Goal: Task Accomplishment & Management: Use online tool/utility

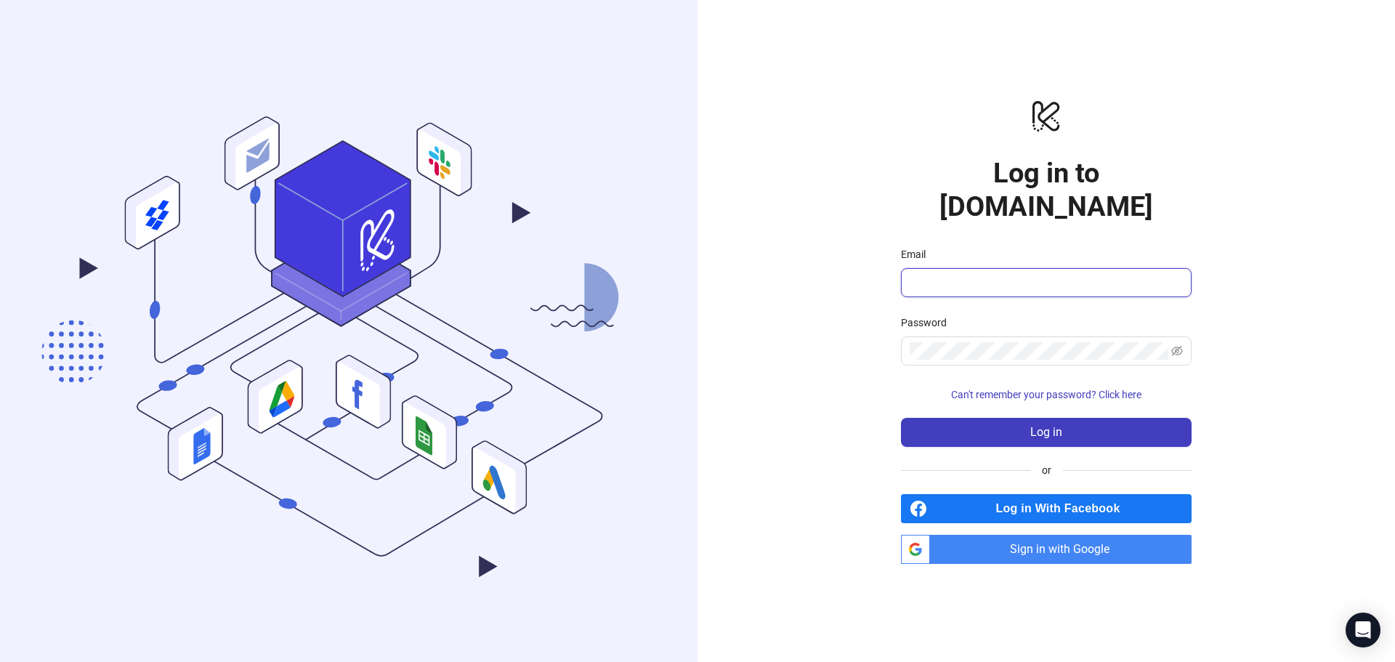
click at [978, 274] on input "Email" at bounding box center [1044, 282] width 270 height 17
click at [1231, 81] on div "logo/logo-mobile Log in to [DOMAIN_NAME] Email Password Can't remember your pas…" at bounding box center [1045, 331] width 697 height 662
click at [984, 274] on input "Email" at bounding box center [1044, 282] width 270 height 17
click at [927, 274] on input "Email" at bounding box center [1044, 282] width 270 height 17
click at [1355, 70] on div "logo/logo-mobile Log in to Kitchn.io Email Password Can't remember your passwor…" at bounding box center [1045, 331] width 697 height 662
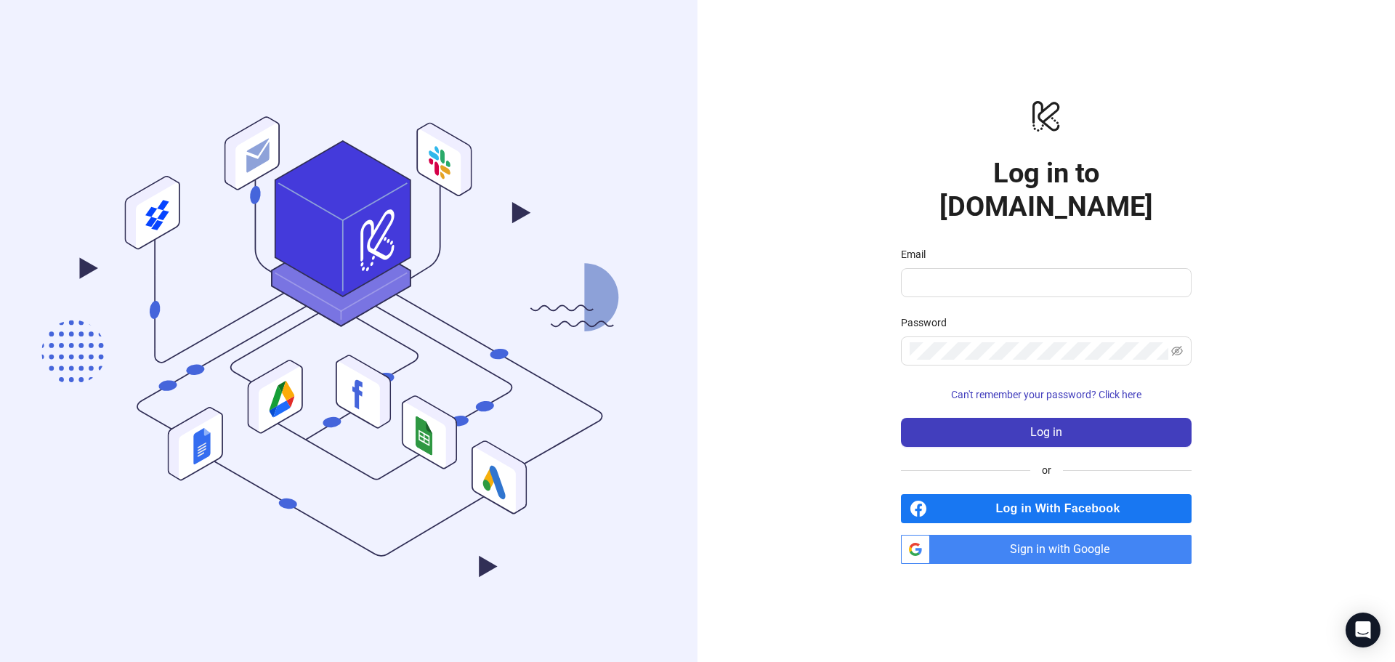
drag, startPoint x: 1365, startPoint y: 44, endPoint x: 1357, endPoint y: 44, distance: 8.0
click at [1363, 44] on div "logo/logo-mobile Log in to Kitchn.io Email Password Can't remember your passwor…" at bounding box center [1045, 331] width 697 height 662
type input "**********"
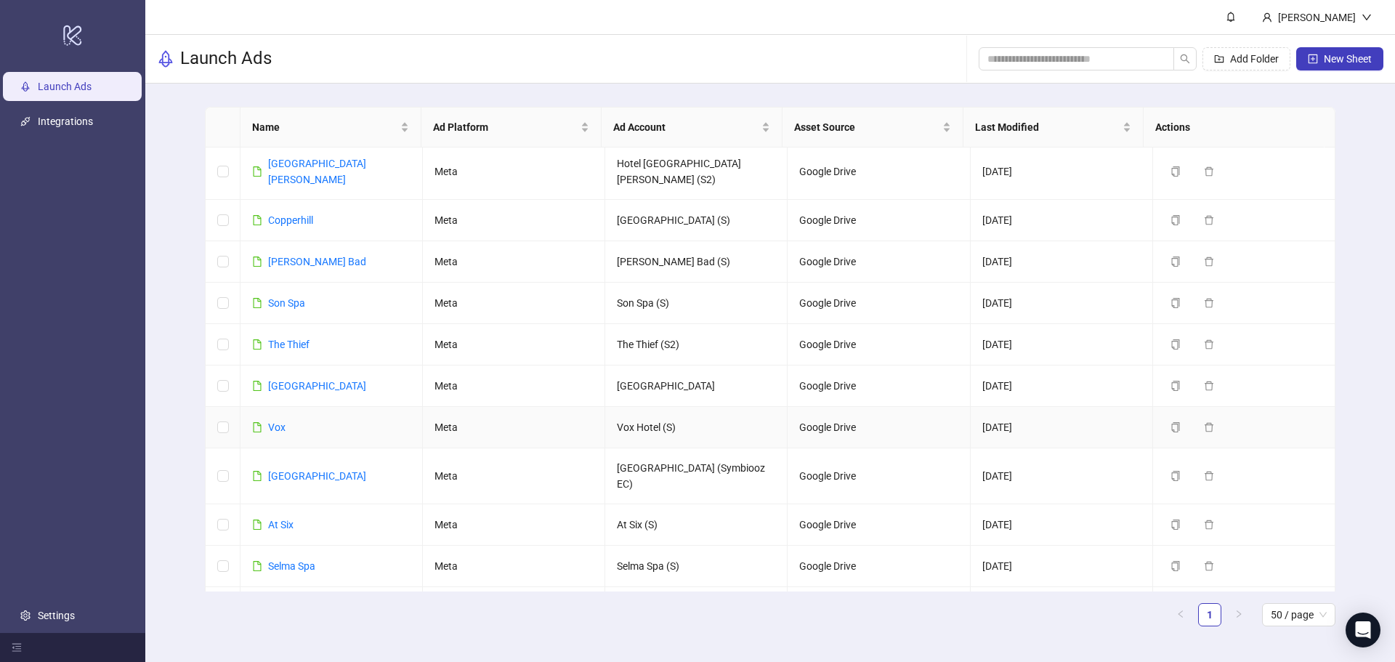
scroll to position [716, 0]
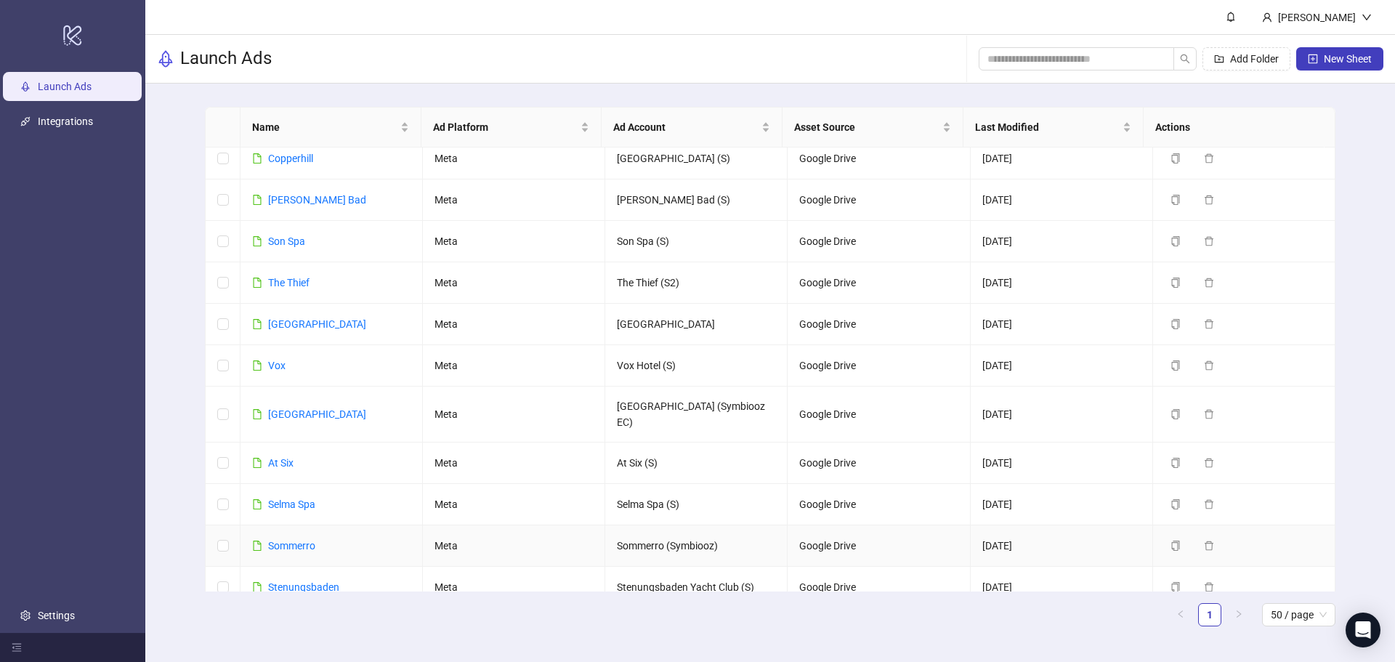
drag, startPoint x: 290, startPoint y: 485, endPoint x: 331, endPoint y: 470, distance: 43.4
click at [290, 540] on link "Sommerro" at bounding box center [291, 546] width 47 height 12
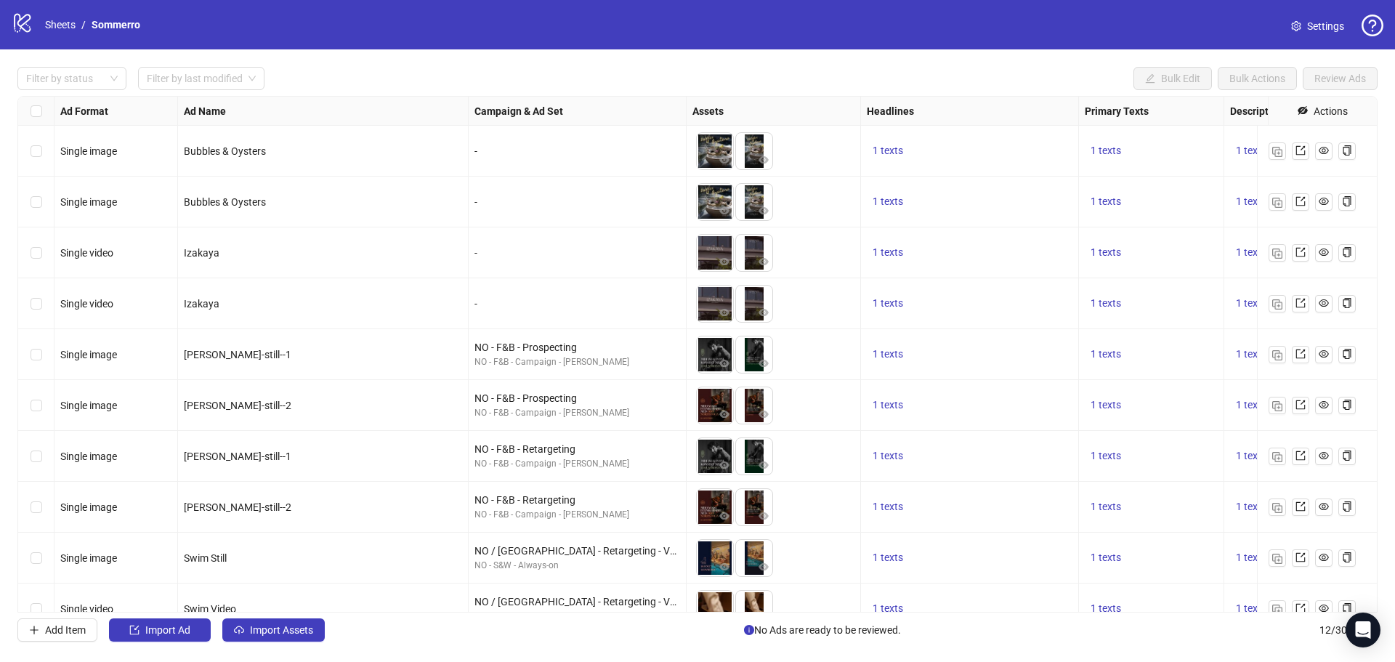
scroll to position [135, 0]
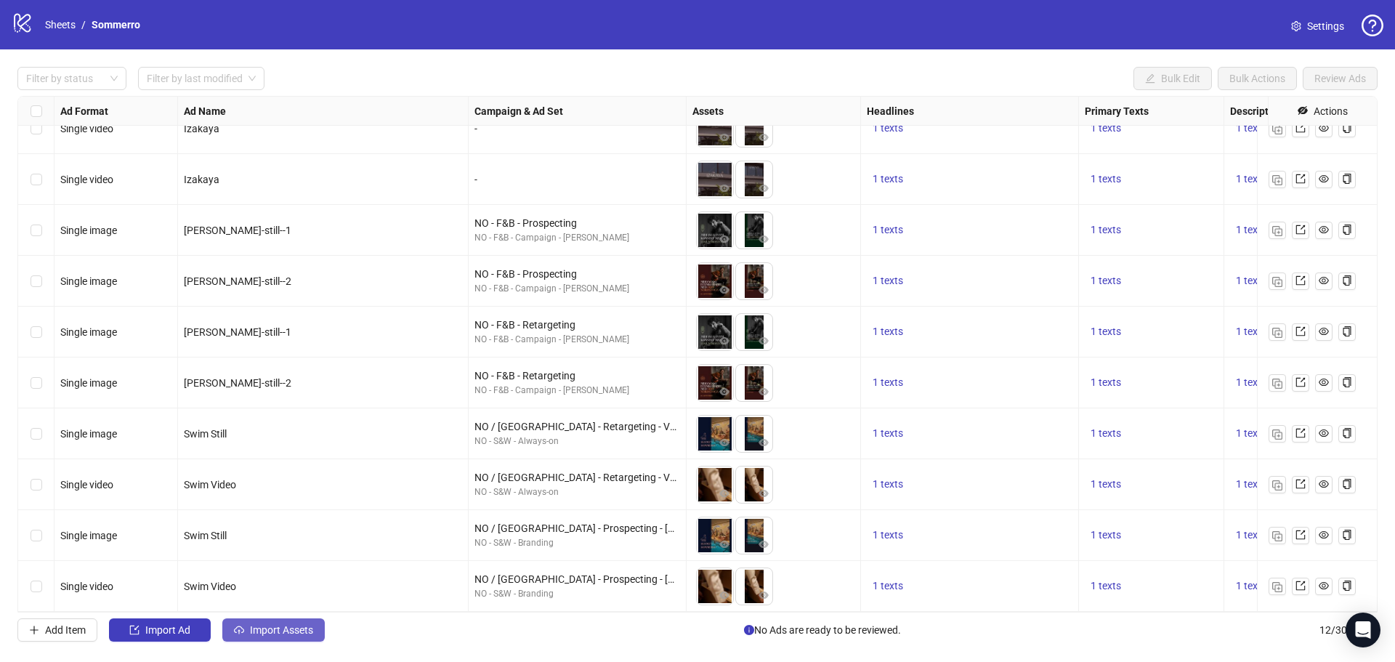
click at [246, 628] on button "Import Assets" at bounding box center [273, 629] width 102 height 23
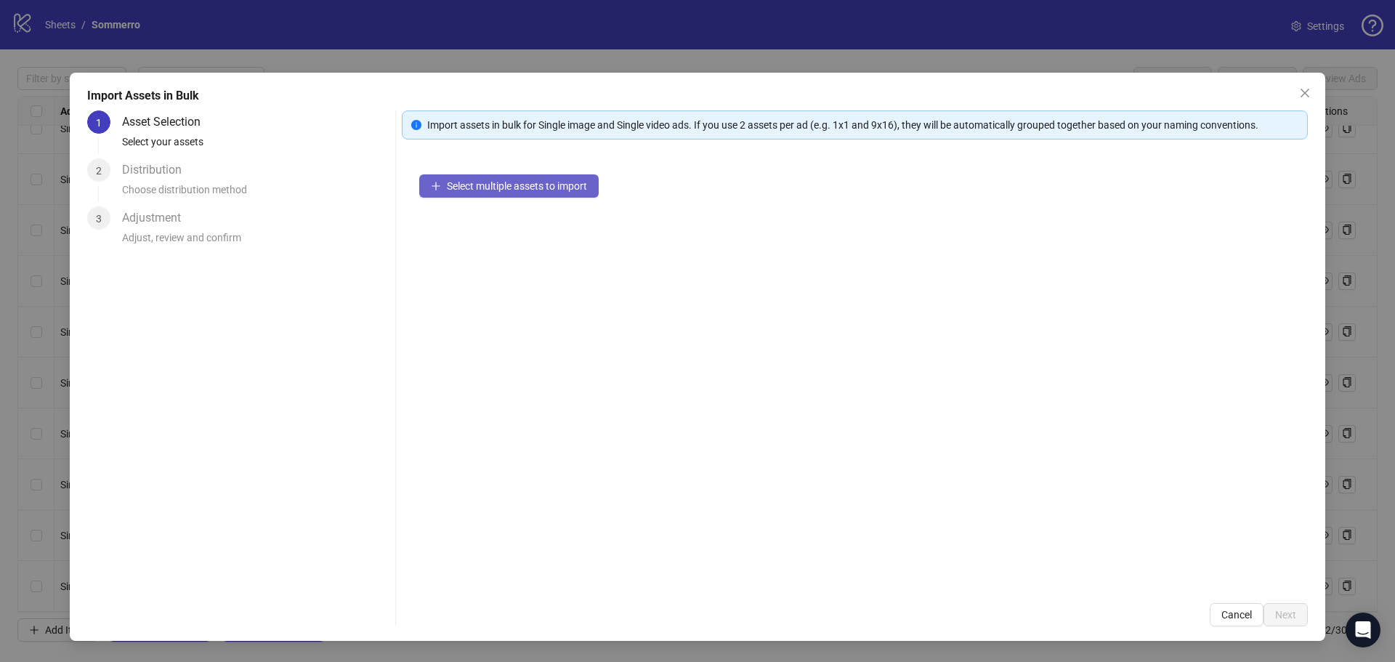
click at [502, 180] on span "Select multiple assets to import" at bounding box center [517, 186] width 140 height 12
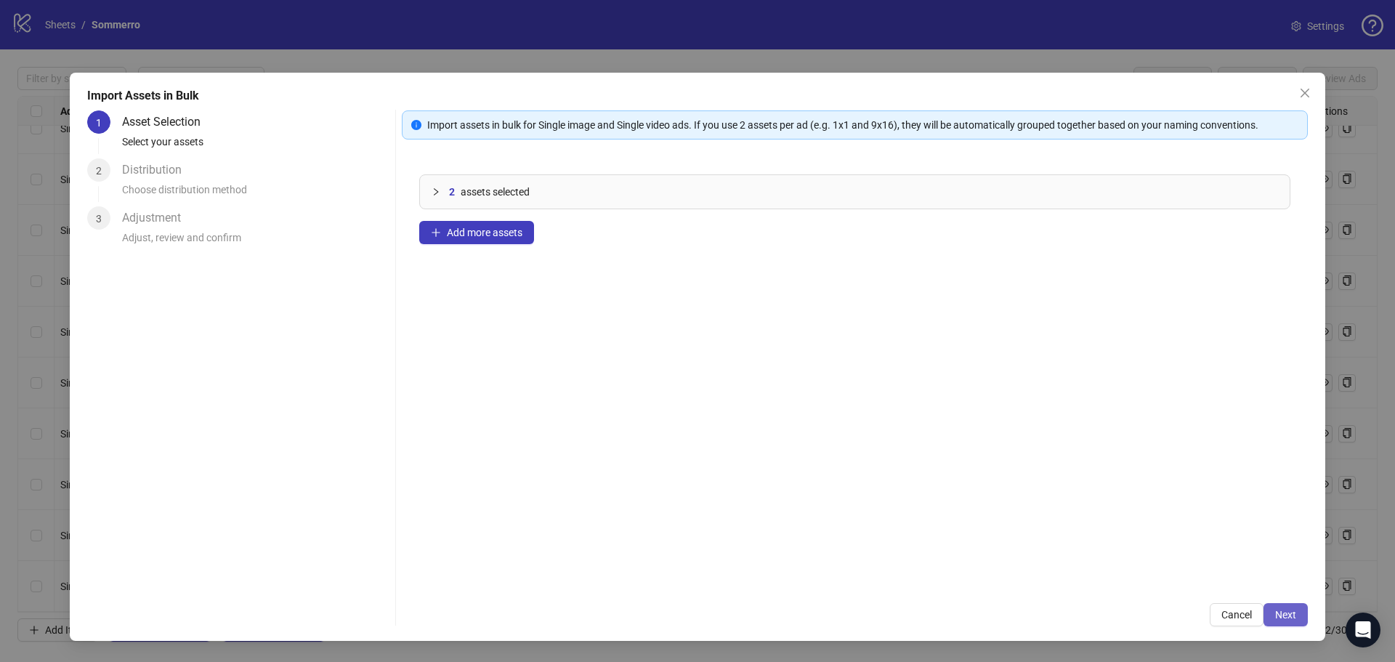
click at [1296, 616] on button "Next" at bounding box center [1285, 614] width 44 height 23
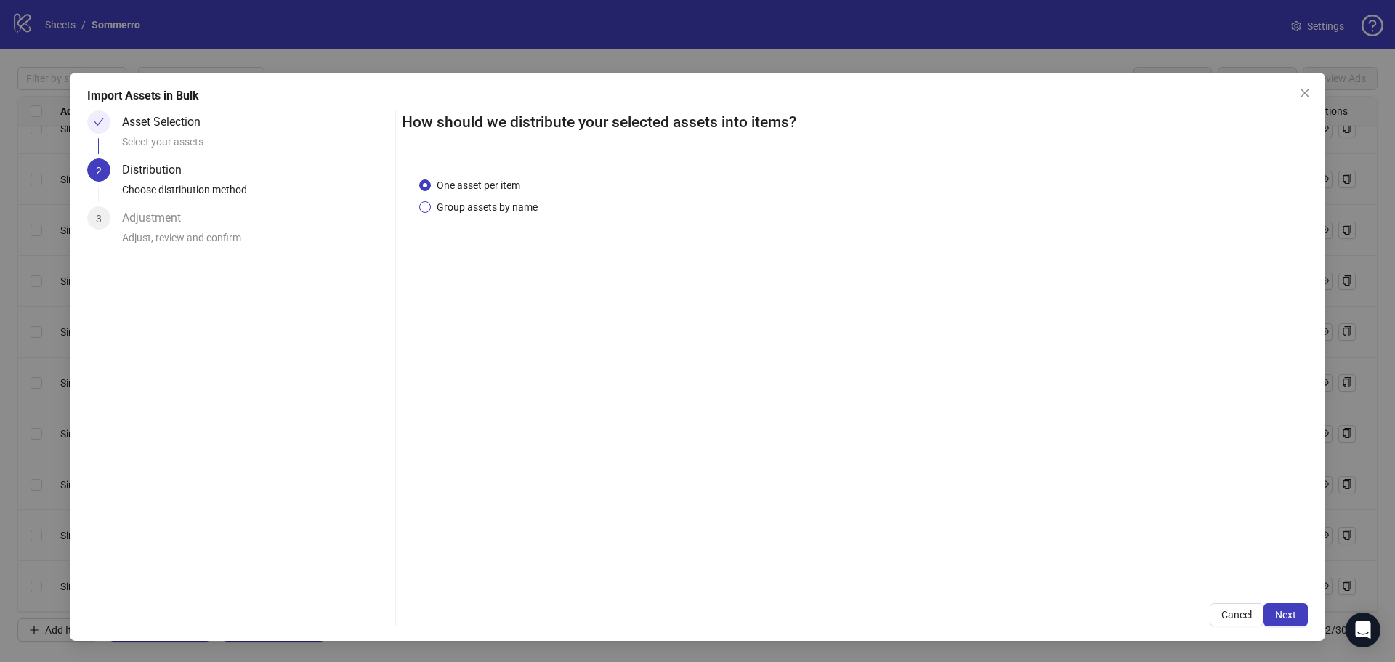
click at [498, 206] on span "Group assets by name" at bounding box center [487, 207] width 113 height 16
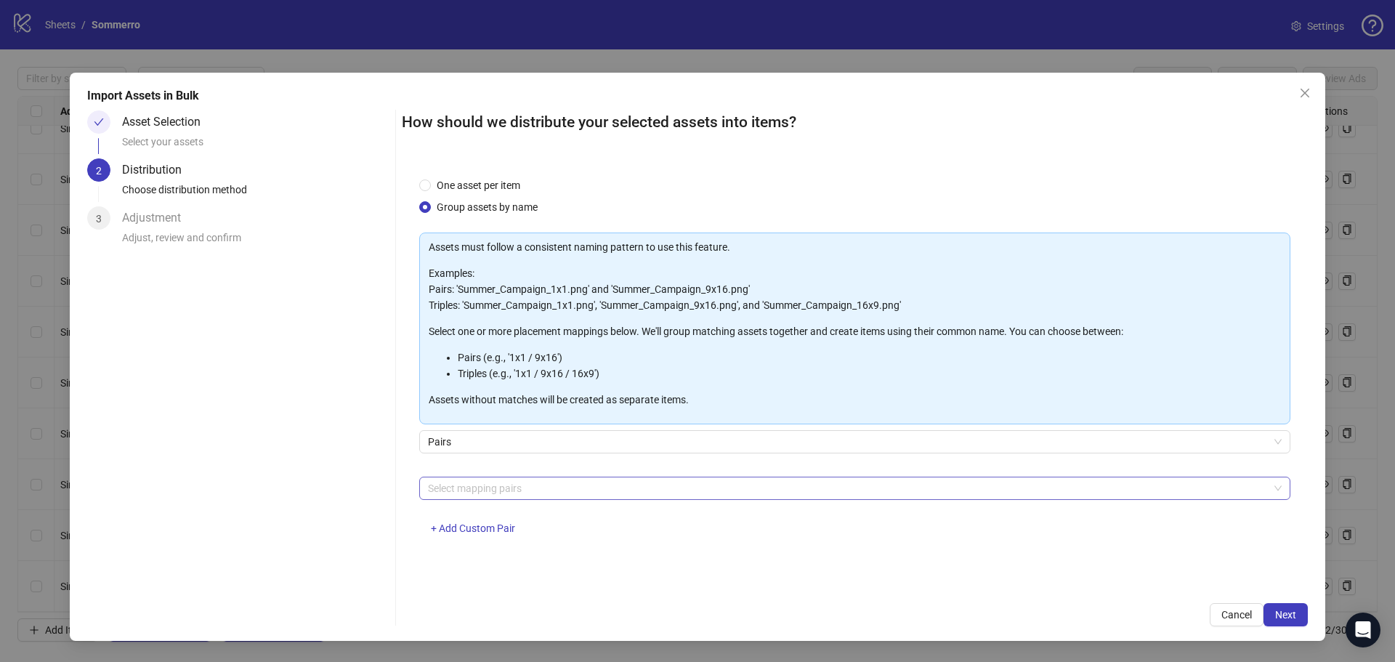
click at [536, 489] on div at bounding box center [847, 488] width 850 height 20
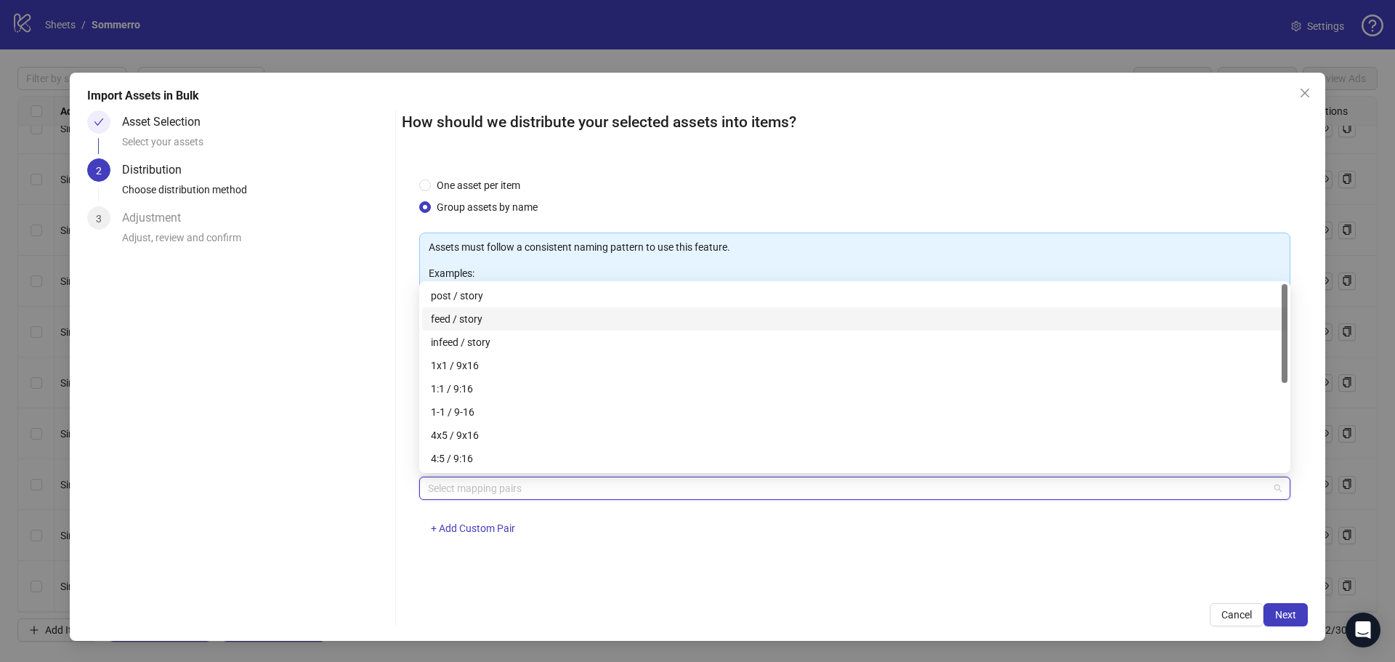
click at [461, 320] on div "feed / story" at bounding box center [855, 319] width 848 height 16
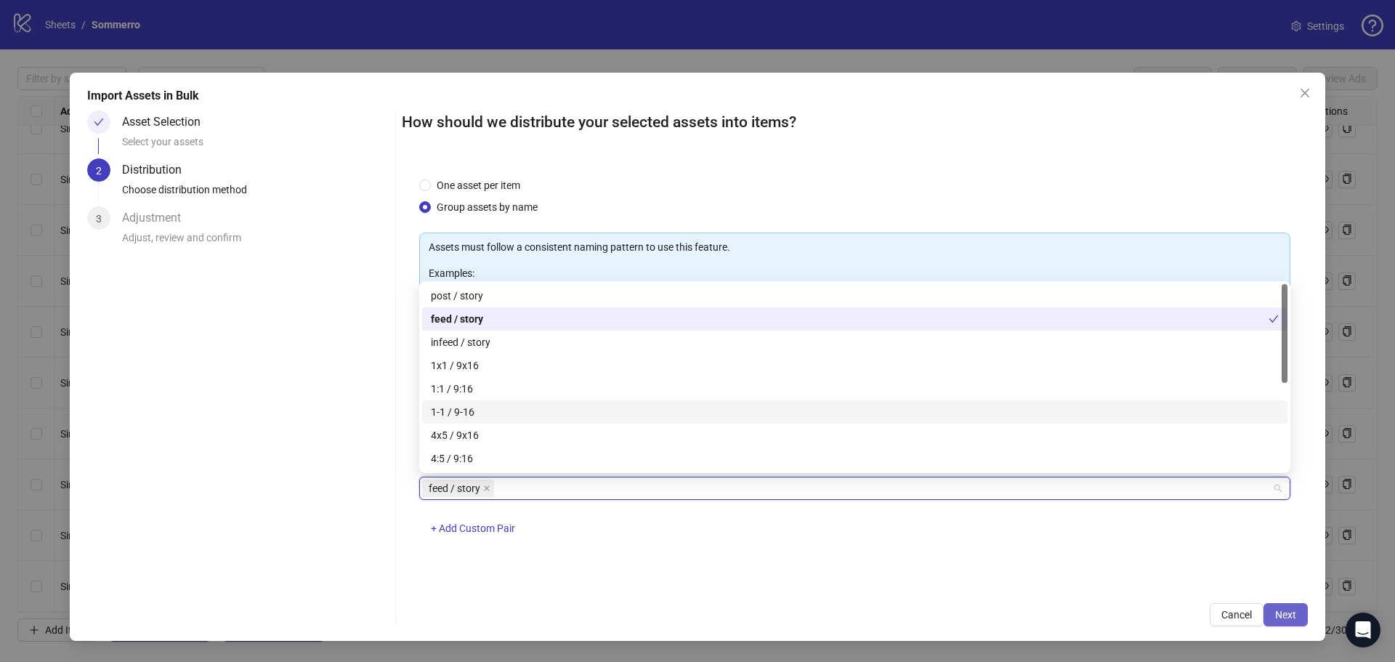
click at [1291, 612] on span "Next" at bounding box center [1285, 615] width 21 height 12
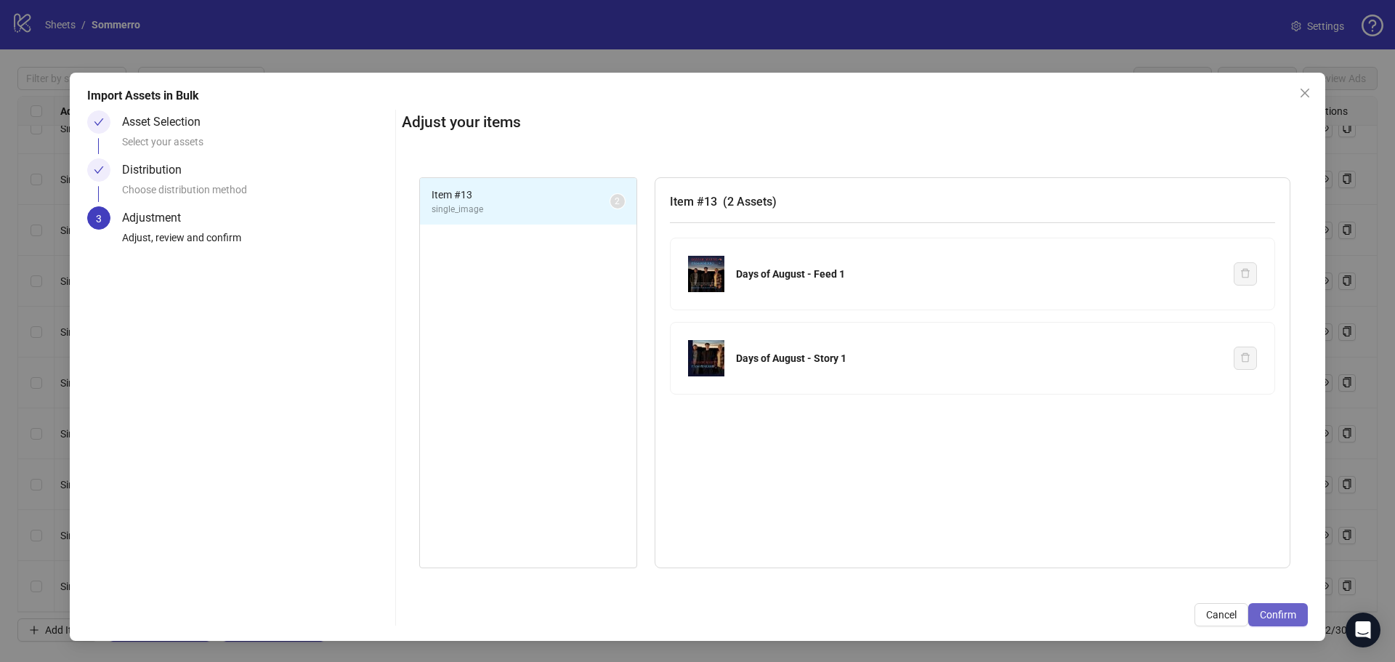
click at [1294, 611] on span "Confirm" at bounding box center [1278, 615] width 36 height 12
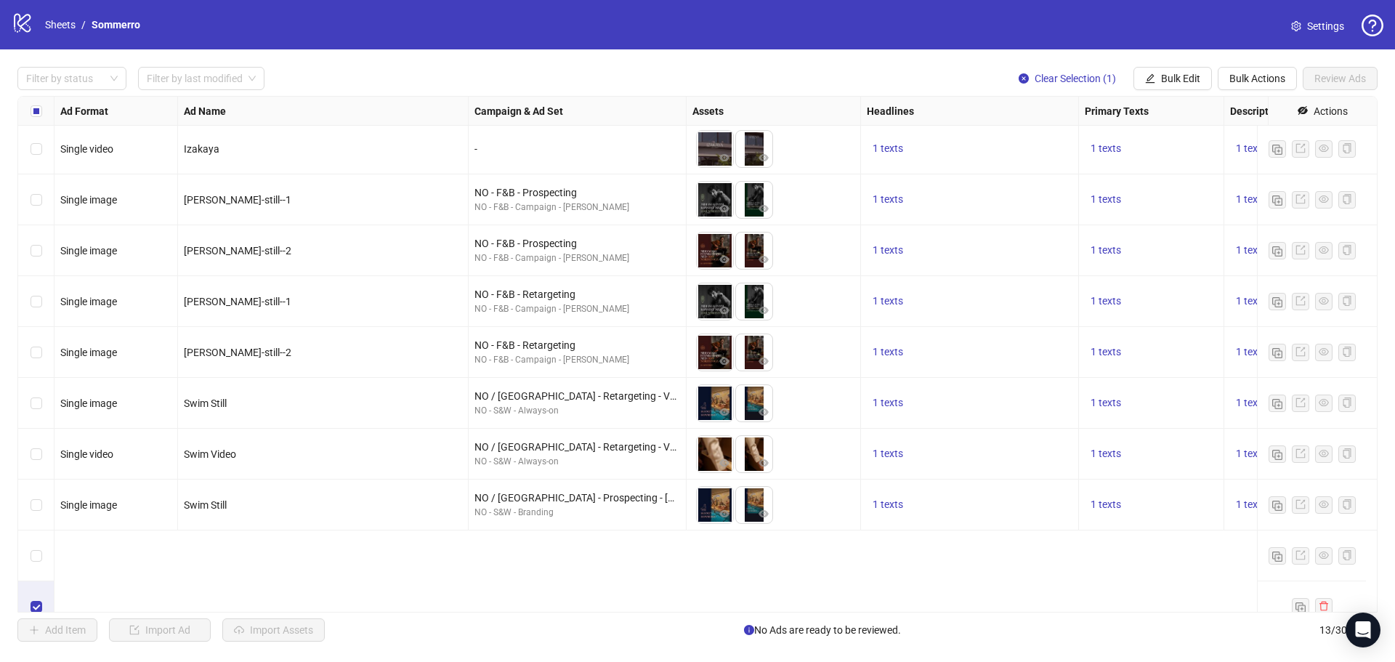
scroll to position [186, 0]
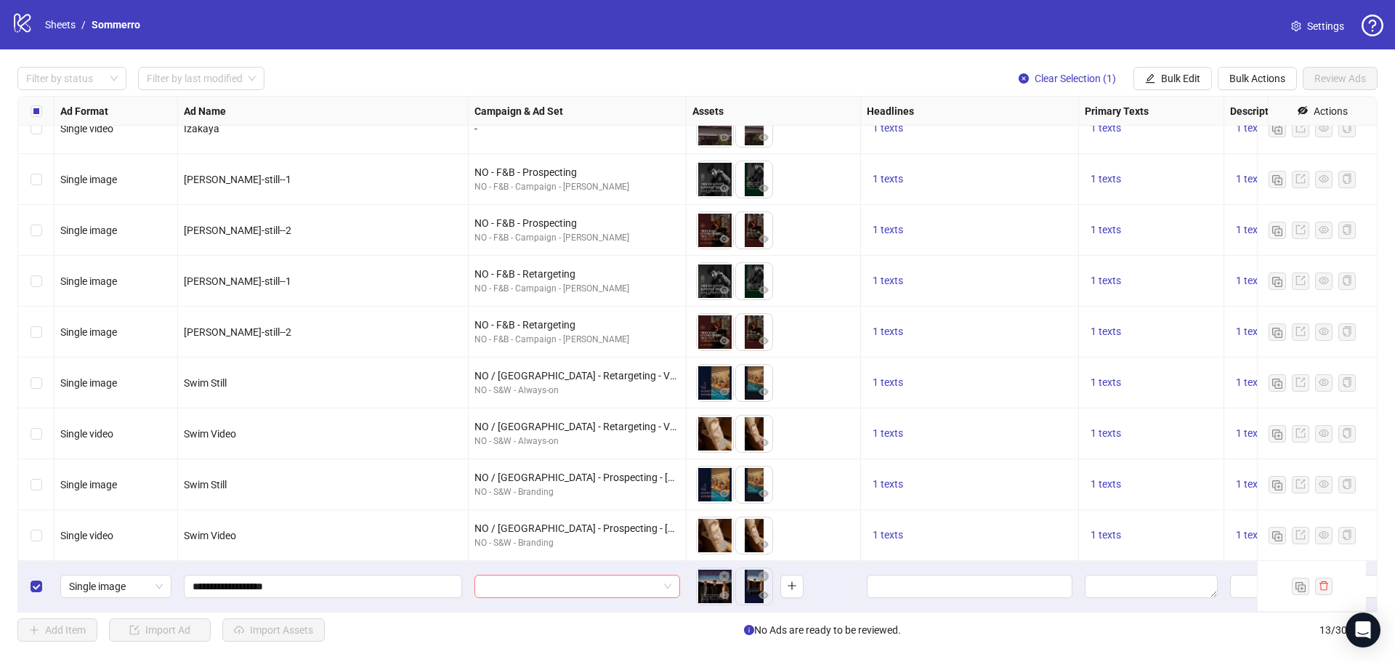
click at [554, 575] on input "search" at bounding box center [570, 586] width 175 height 22
click at [612, 575] on input "search" at bounding box center [570, 586] width 175 height 22
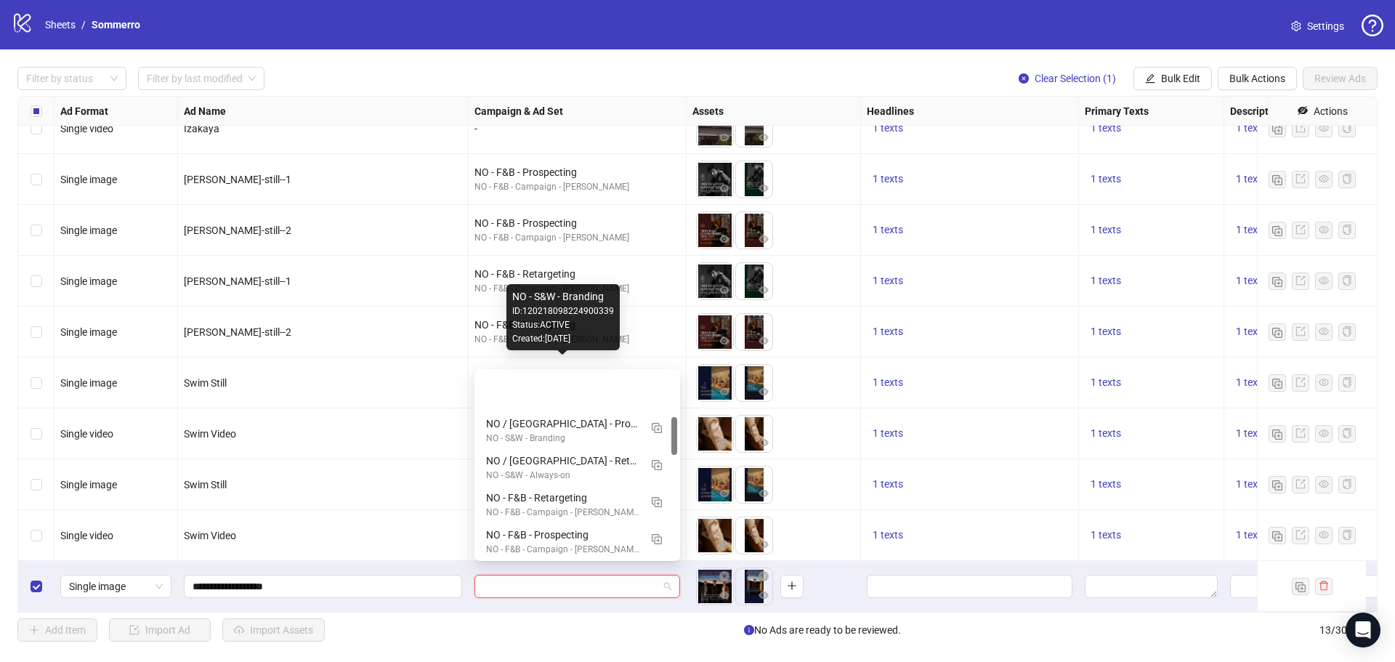
scroll to position [218, 0]
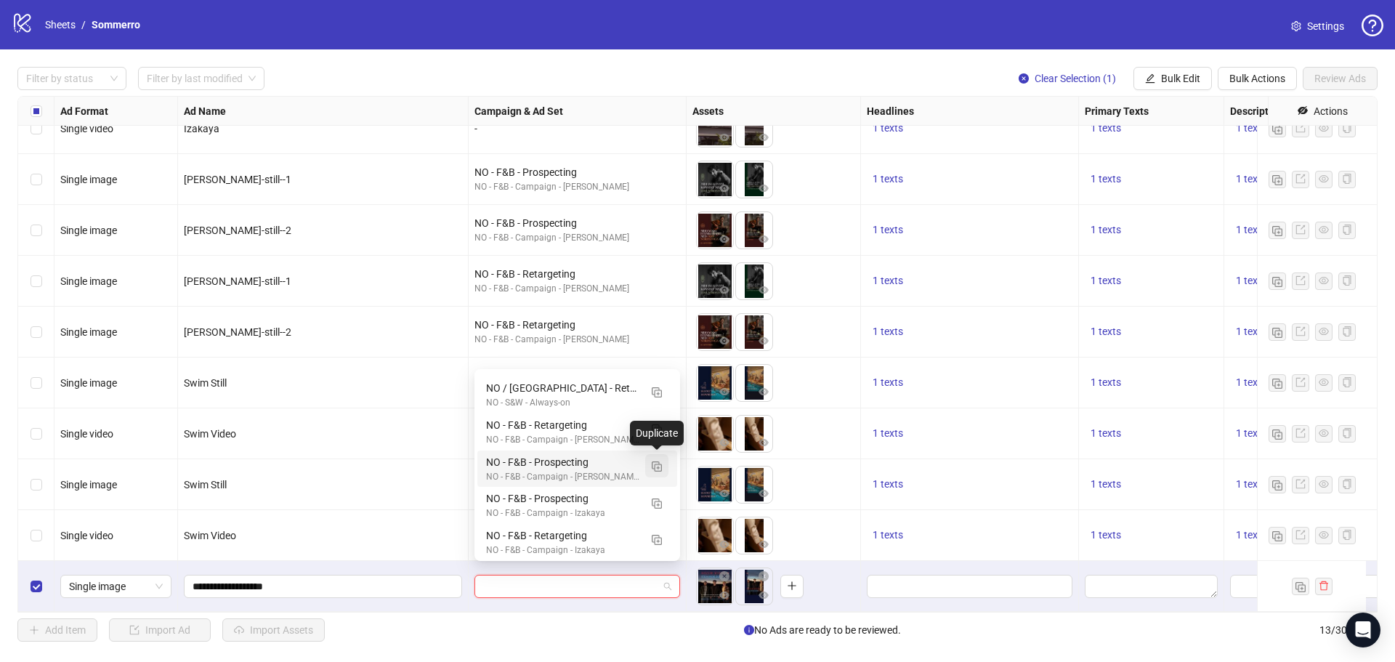
click at [652, 464] on img "button" at bounding box center [657, 466] width 10 height 10
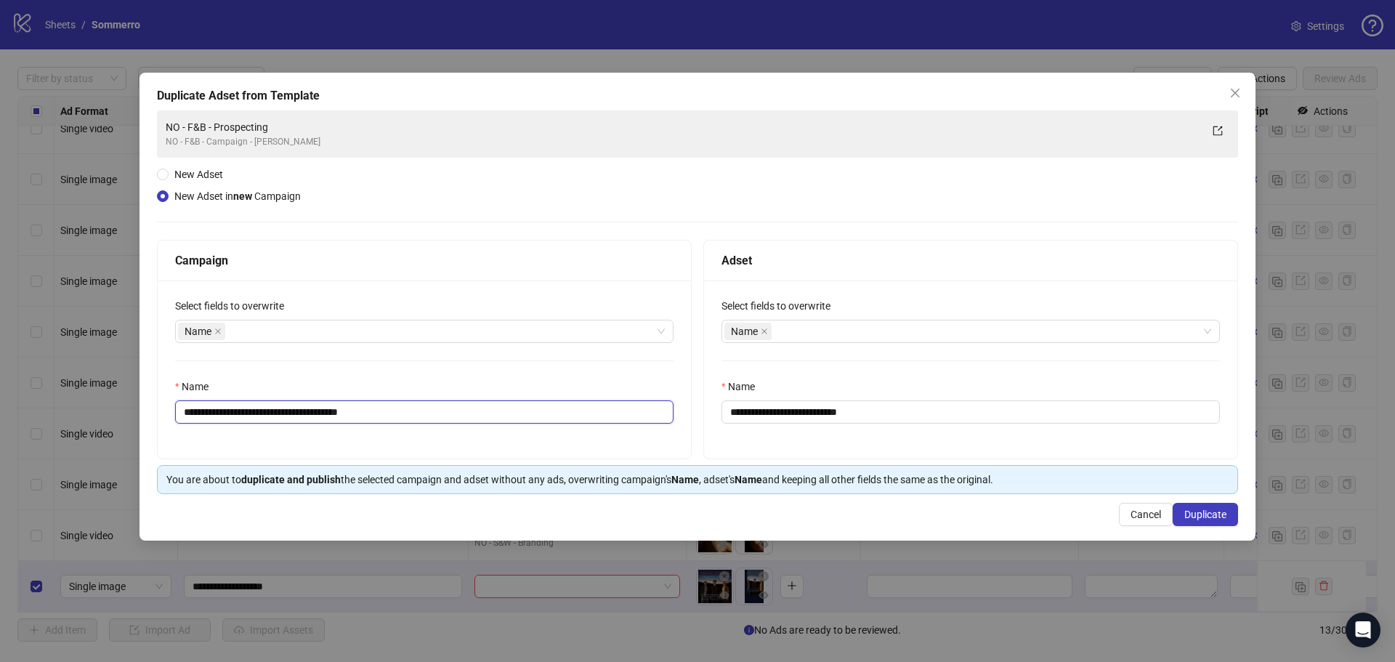
click at [475, 412] on input "**********" at bounding box center [424, 411] width 498 height 23
drag, startPoint x: 436, startPoint y: 409, endPoint x: 288, endPoint y: 418, distance: 147.7
click at [288, 418] on input "**********" at bounding box center [424, 411] width 498 height 23
type input "**********"
click at [924, 404] on input "**********" at bounding box center [970, 411] width 498 height 23
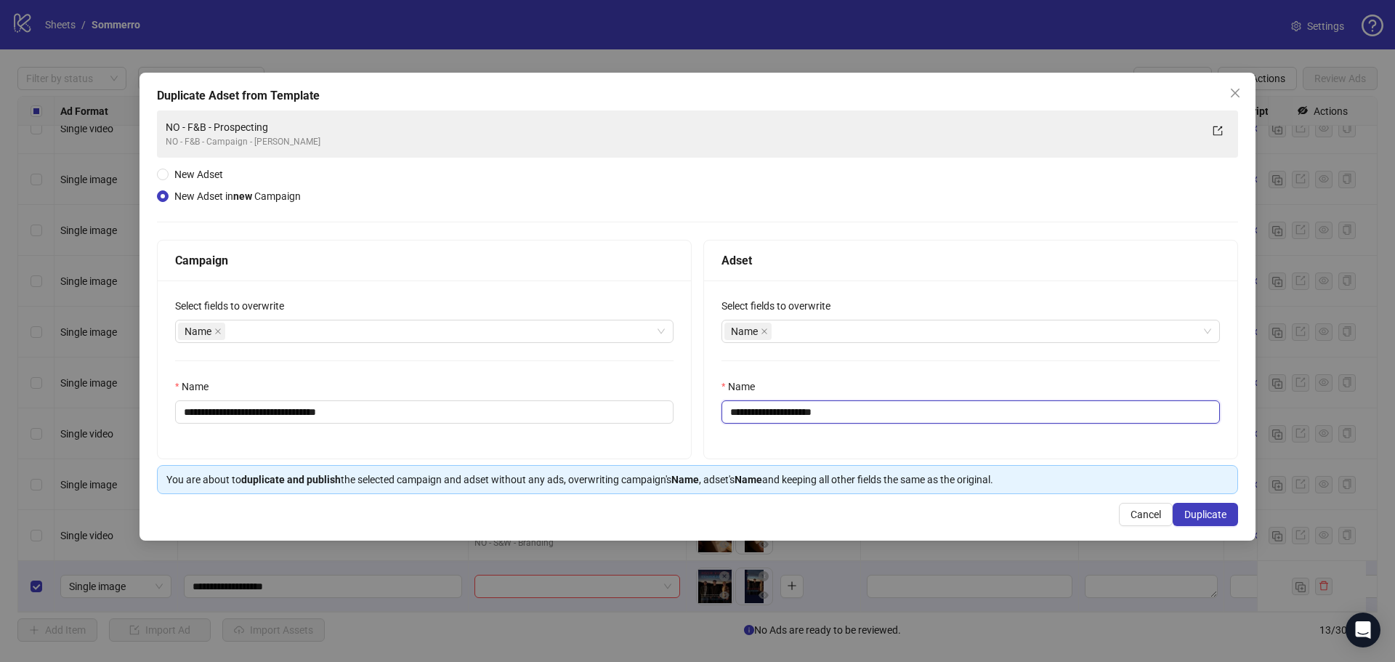
type input "**********"
click at [565, 208] on div "**********" at bounding box center [697, 302] width 1081 height 384
click at [1191, 514] on span "Duplicate" at bounding box center [1205, 514] width 42 height 12
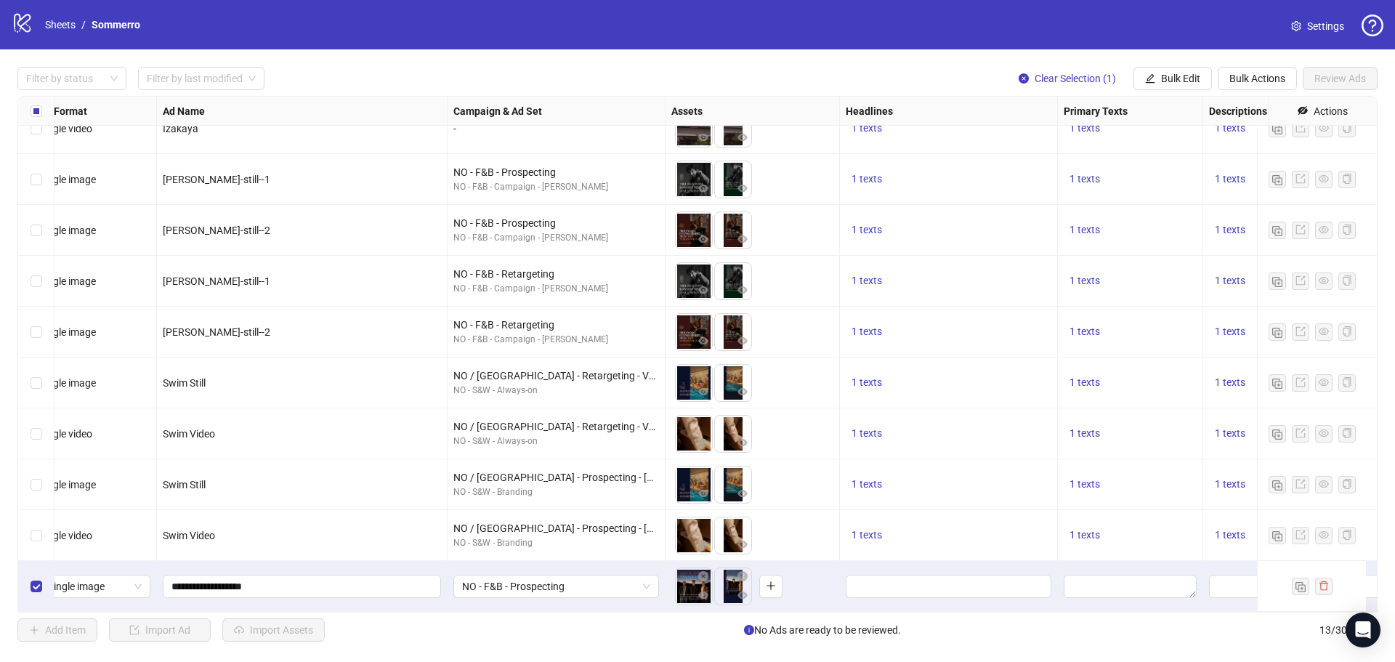
scroll to position [186, 0]
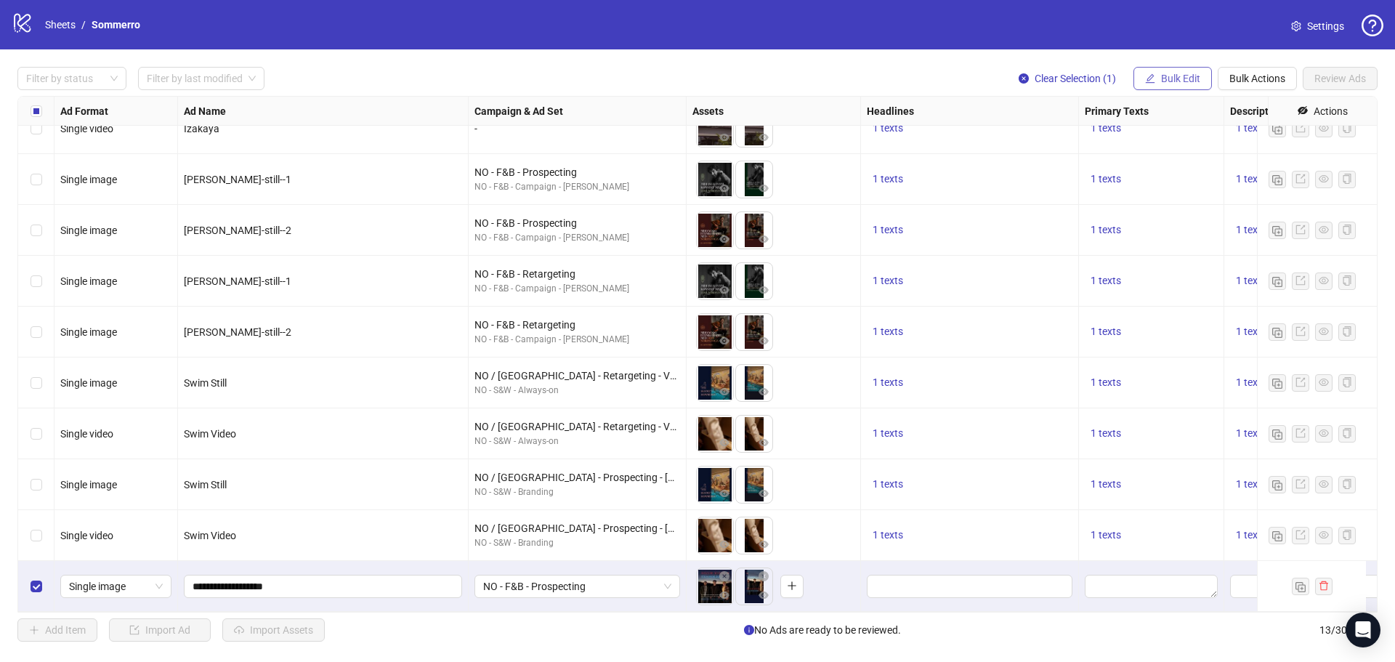
click at [1188, 78] on span "Bulk Edit" at bounding box center [1180, 79] width 39 height 12
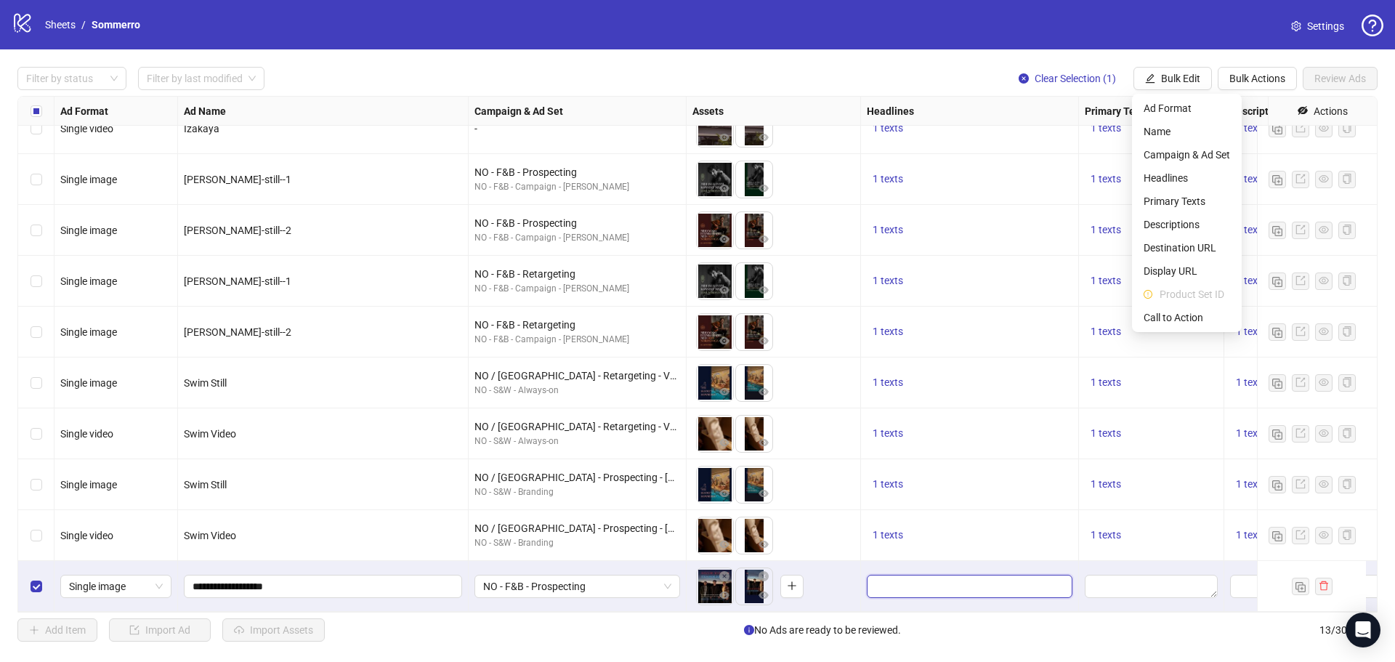
click at [971, 578] on input "Edit values" at bounding box center [967, 586] width 185 height 16
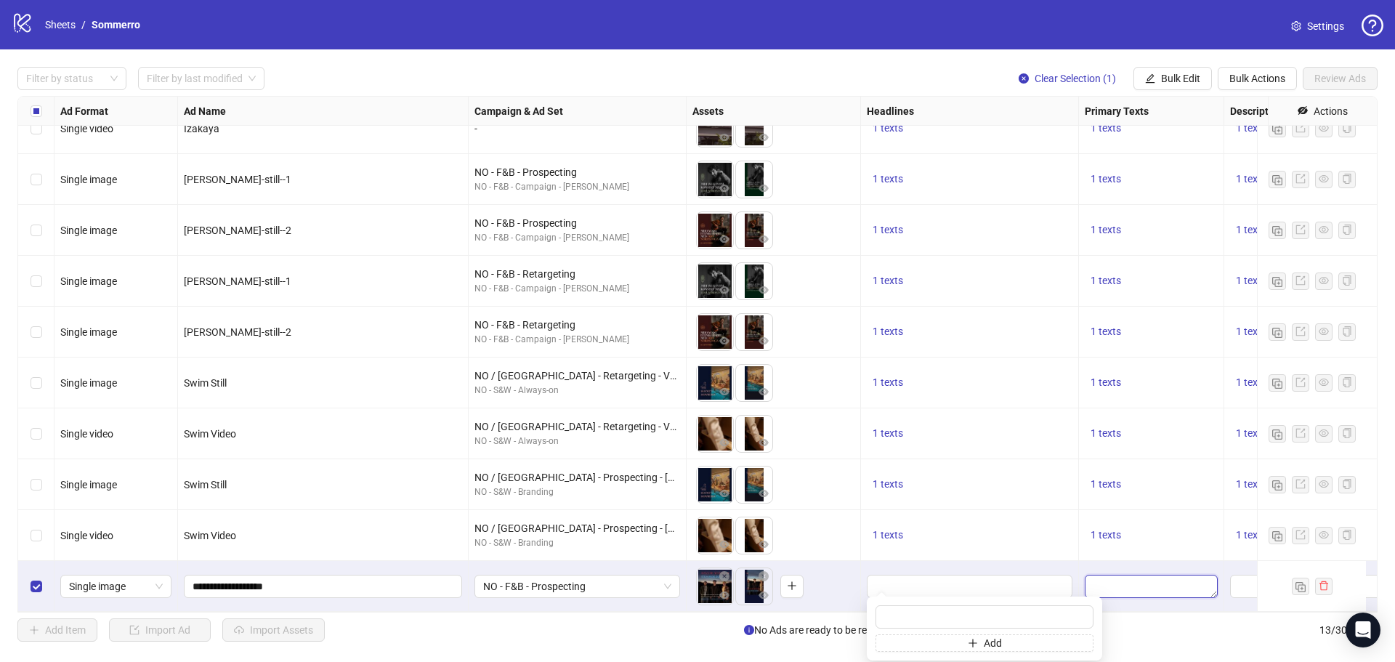
click at [1162, 581] on textarea "Edit values" at bounding box center [1151, 586] width 133 height 23
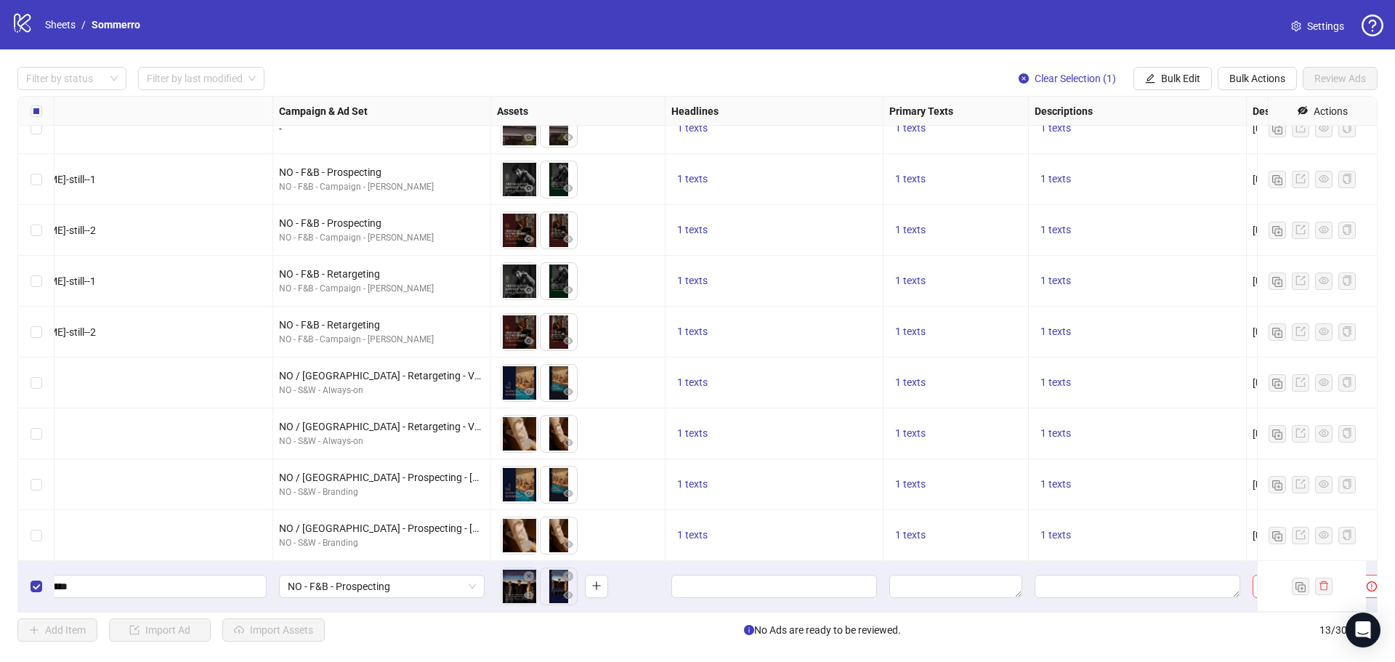
scroll to position [186, 307]
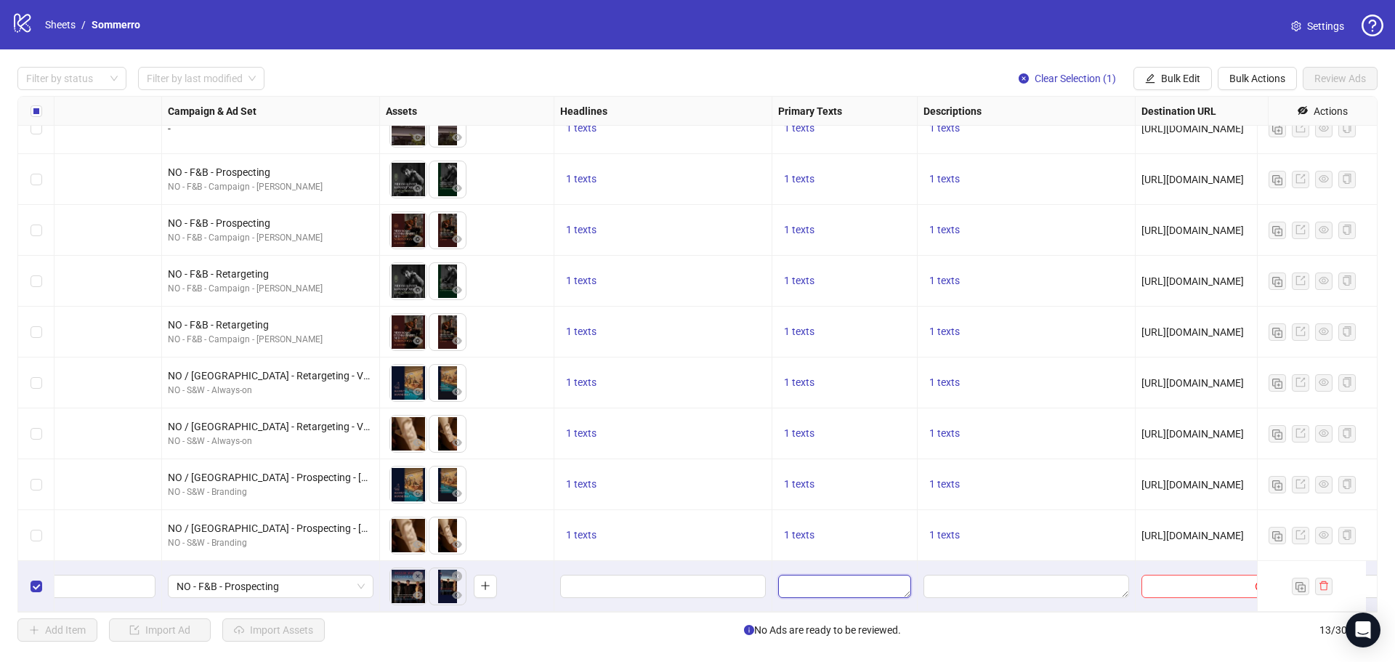
click at [850, 577] on textarea "Edit values" at bounding box center [844, 586] width 133 height 23
click at [848, 500] on textarea "To enrich screen reader interactions, please activate Accessibility in Grammarl…" at bounding box center [896, 503] width 218 height 39
type textarea "**********"
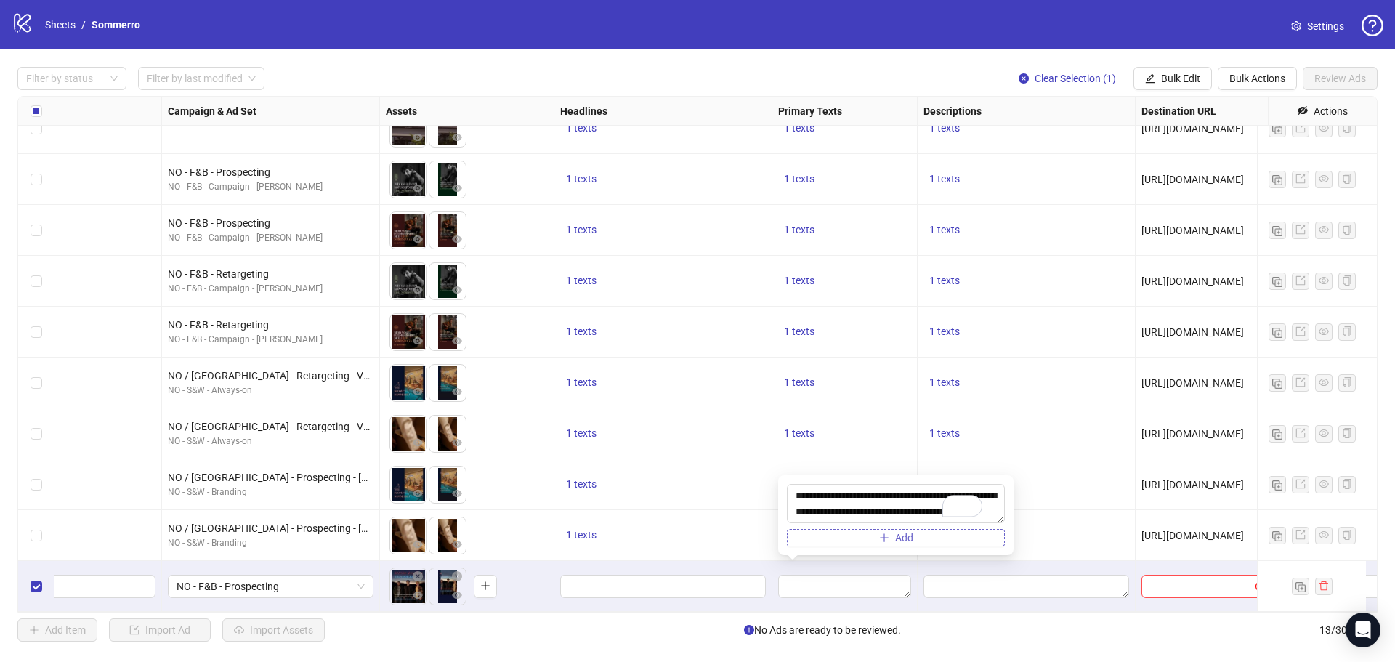
scroll to position [11, 0]
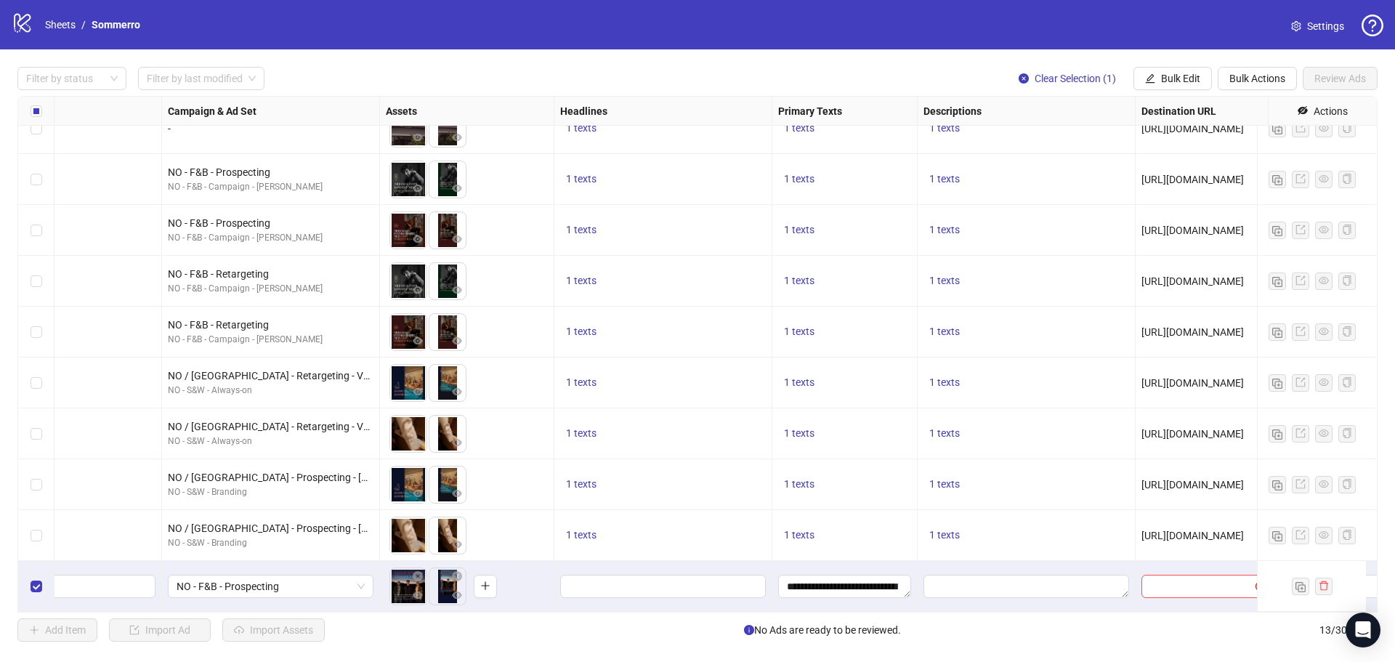
click at [1070, 620] on div "Add Item Import Ad Import Assets No Ads are ready to be reviewed. 13 / 300 items" at bounding box center [697, 629] width 1360 height 23
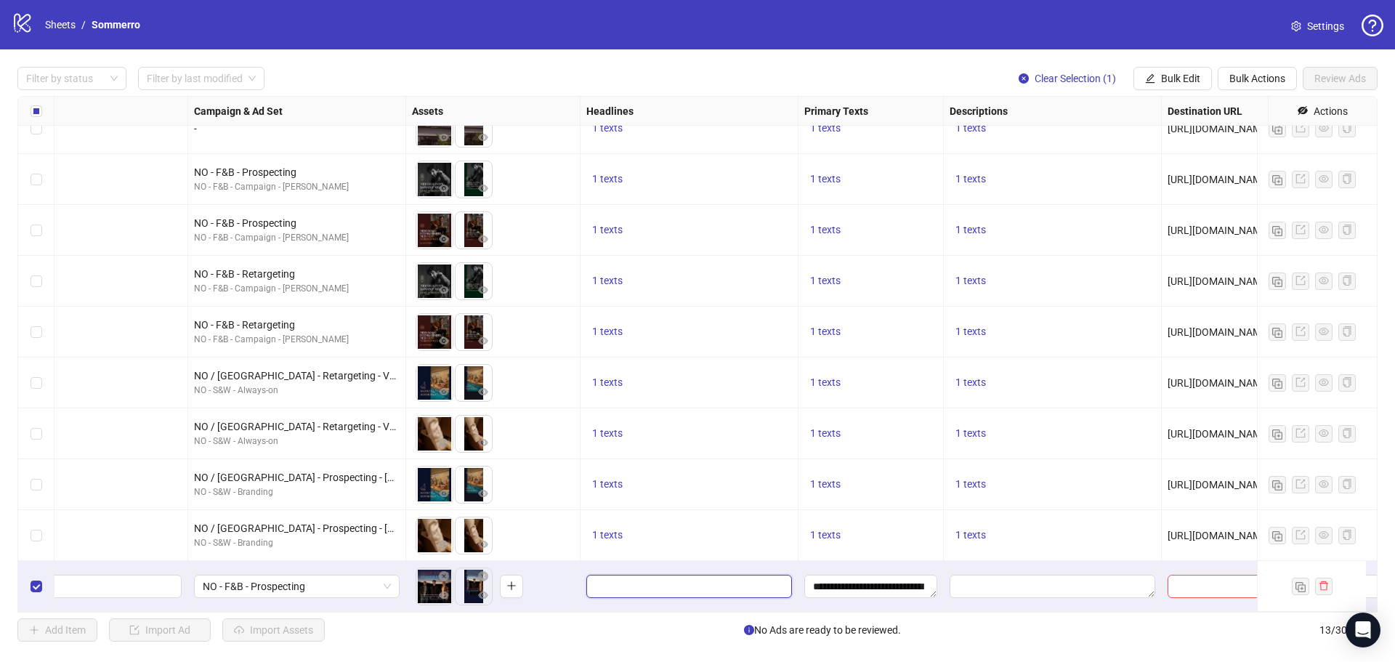
click at [677, 578] on input "Edit values" at bounding box center [687, 586] width 185 height 16
click at [643, 615] on input "text" at bounding box center [704, 616] width 218 height 23
type input "**********"
click at [1005, 641] on div "Add Item Import Ad Import Assets No Ads are ready to be reviewed. 13 / 300 items" at bounding box center [697, 629] width 1360 height 23
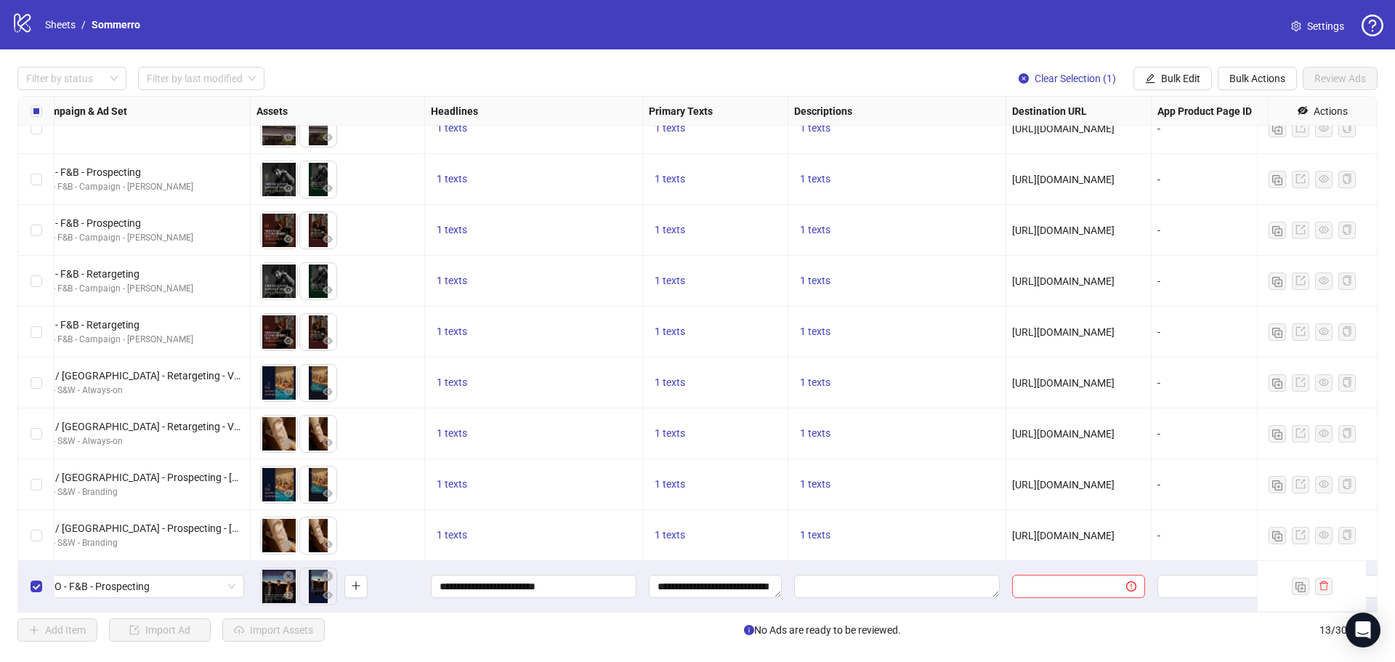
scroll to position [186, 546]
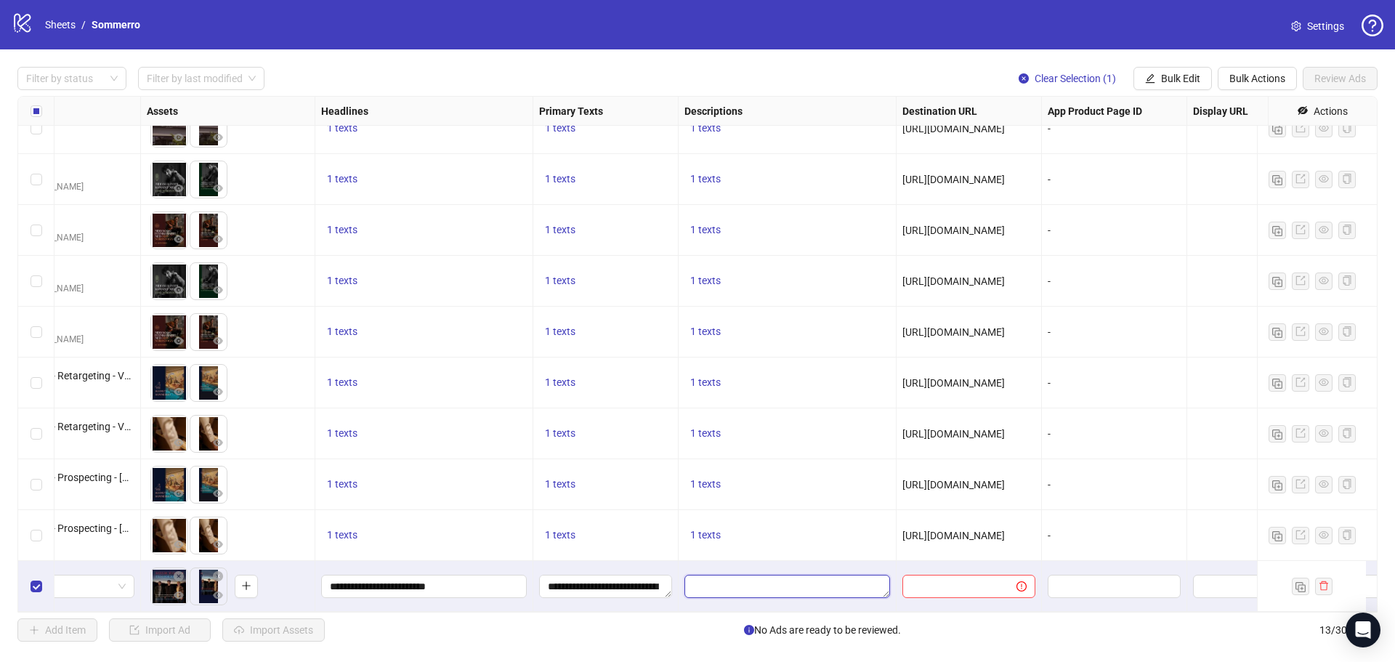
click at [811, 575] on textarea "Edit values" at bounding box center [787, 586] width 206 height 23
click at [777, 501] on textarea "To enrich screen reader interactions, please activate Accessibility in Grammarl…" at bounding box center [802, 503] width 218 height 39
type textarea "**********"
click at [903, 594] on div at bounding box center [968, 586] width 145 height 51
click at [981, 578] on input "text" at bounding box center [953, 586] width 85 height 16
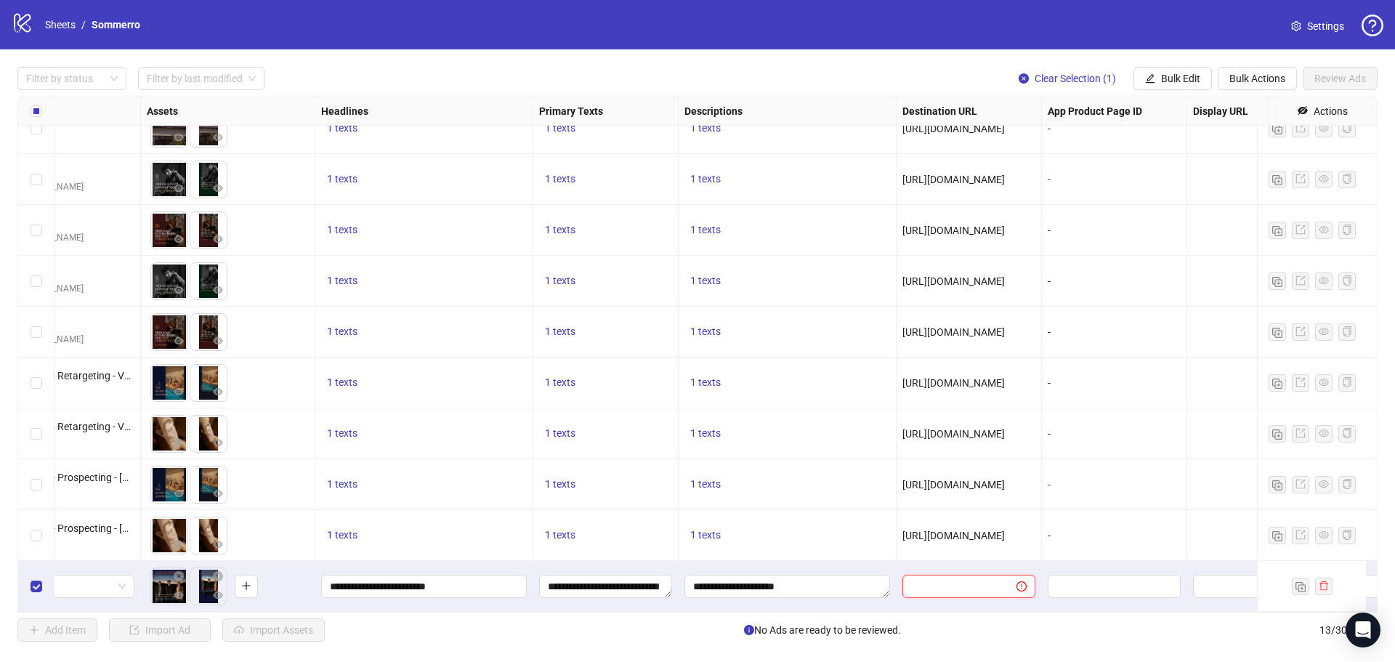
paste input "**********"
type input "**********"
click at [1025, 640] on div "Add Item Import Ad Import Assets No Ads are ready to be reviewed. 13 / 300 items" at bounding box center [697, 629] width 1360 height 23
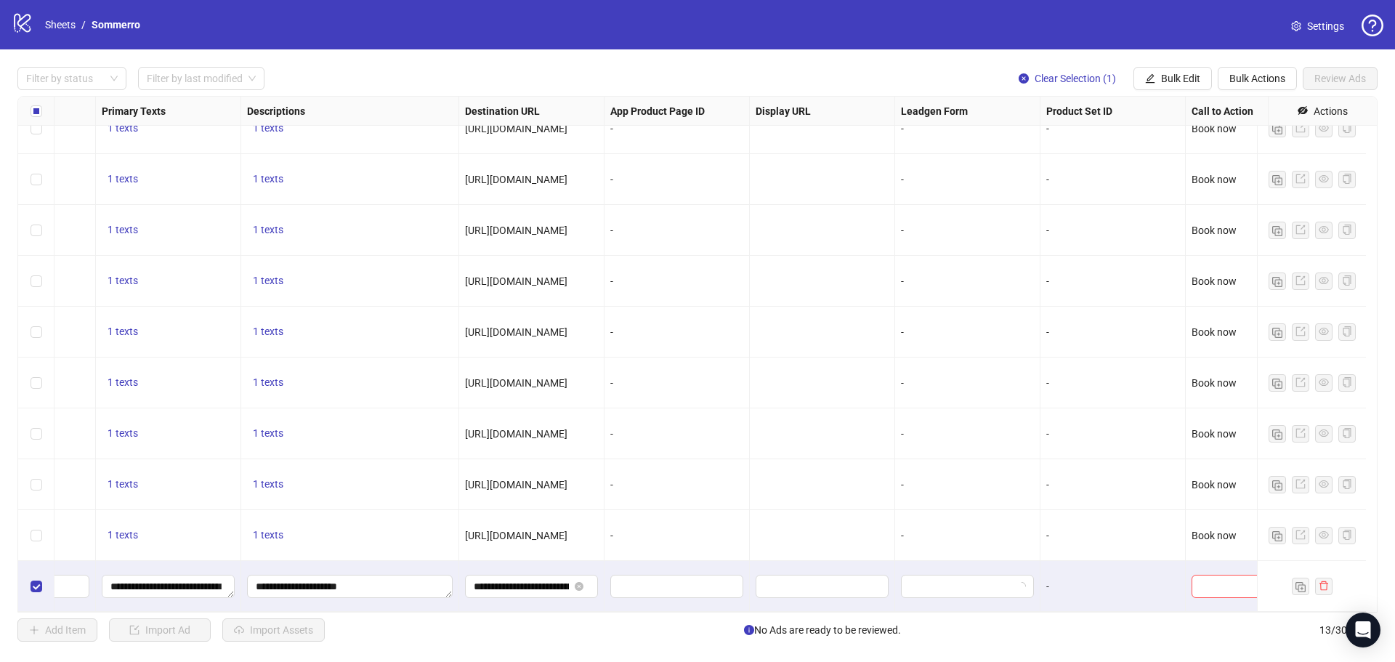
scroll to position [186, 1028]
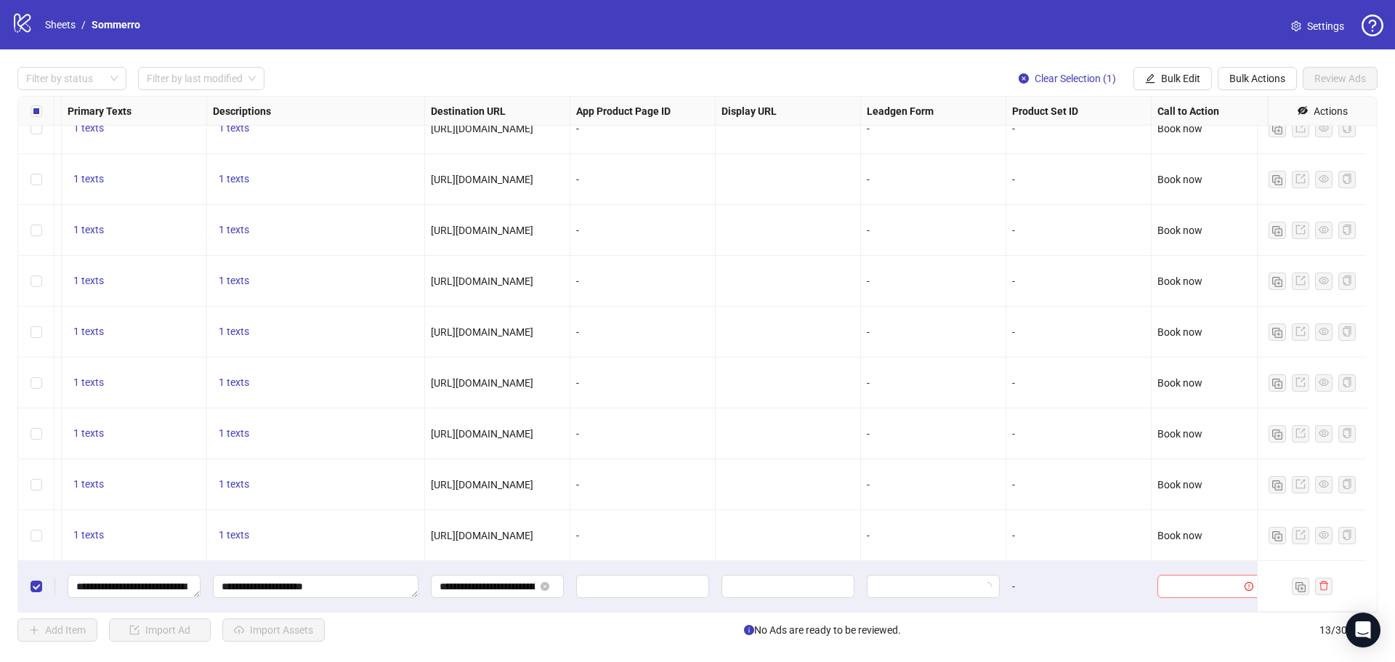
click at [1230, 578] on span at bounding box center [1209, 586] width 86 height 22
click at [1194, 434] on div "Book now" at bounding box center [1198, 430] width 81 height 16
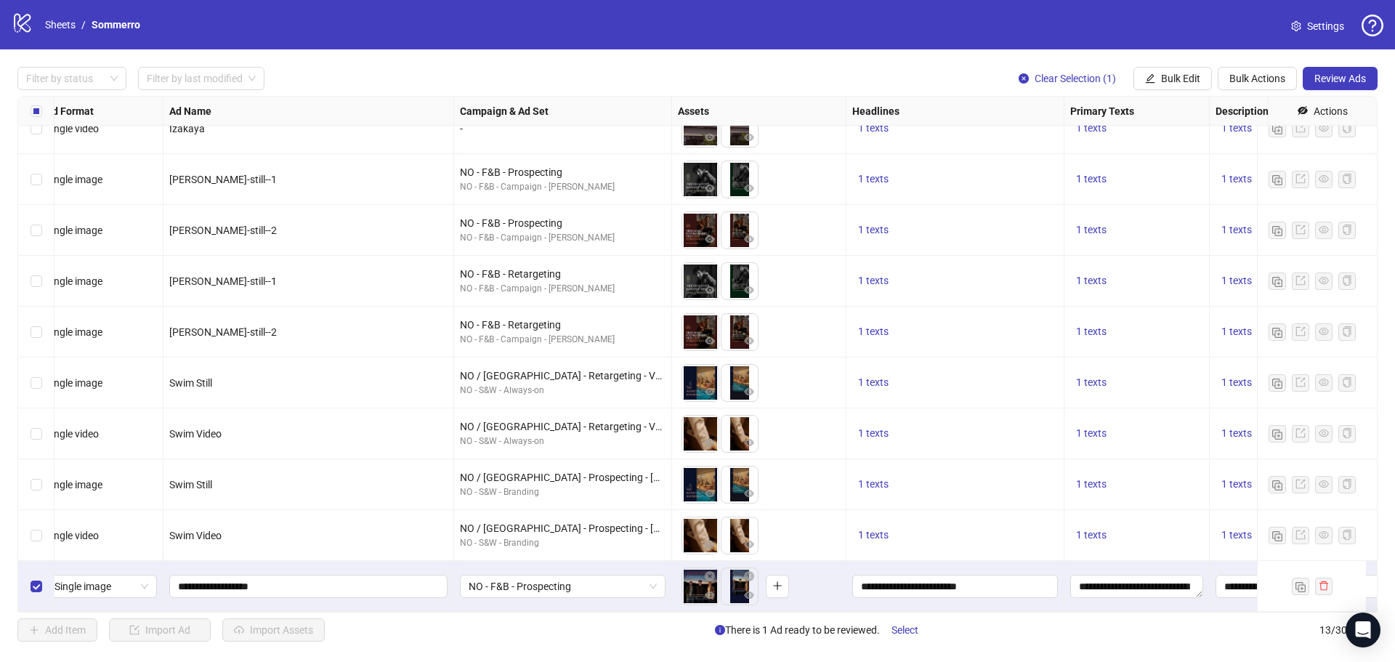
scroll to position [186, 0]
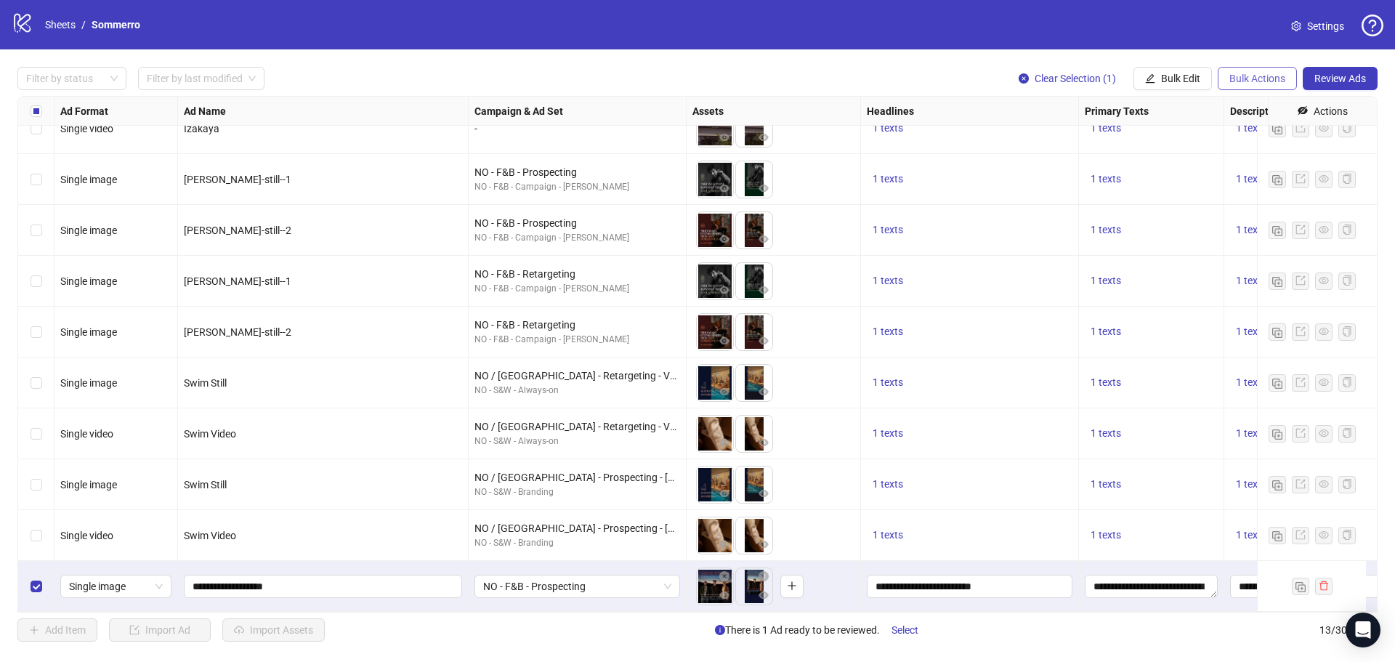
click at [1238, 70] on button "Bulk Actions" at bounding box center [1256, 78] width 79 height 23
click at [1244, 148] on span "Duplicate with assets" at bounding box center [1278, 155] width 100 height 16
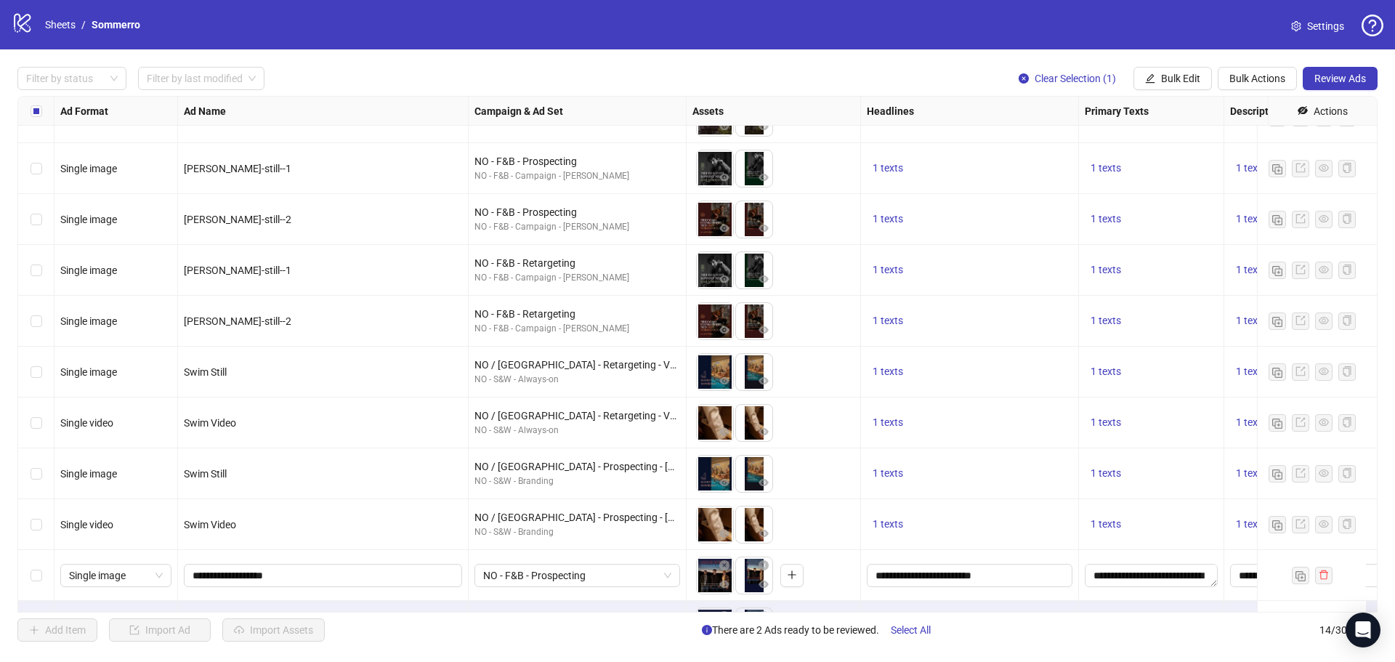
scroll to position [237, 0]
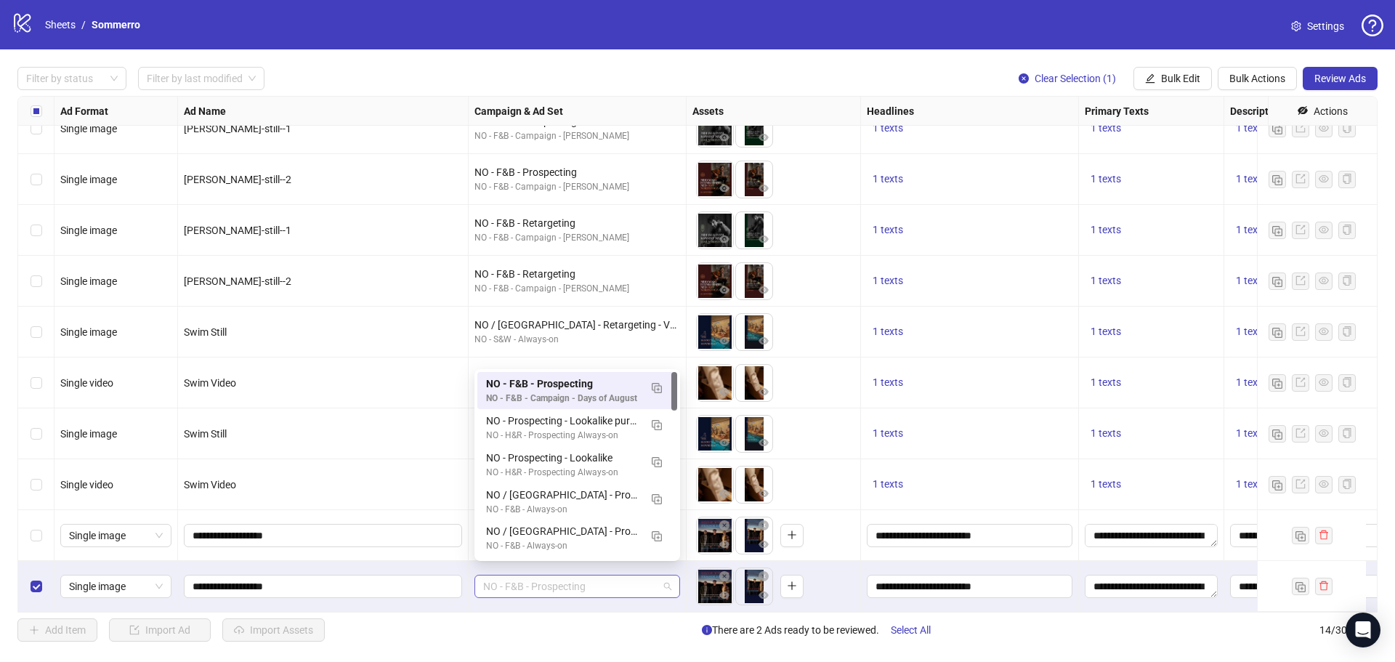
click at [610, 578] on span "NO - F&B - Prospecting" at bounding box center [577, 586] width 188 height 22
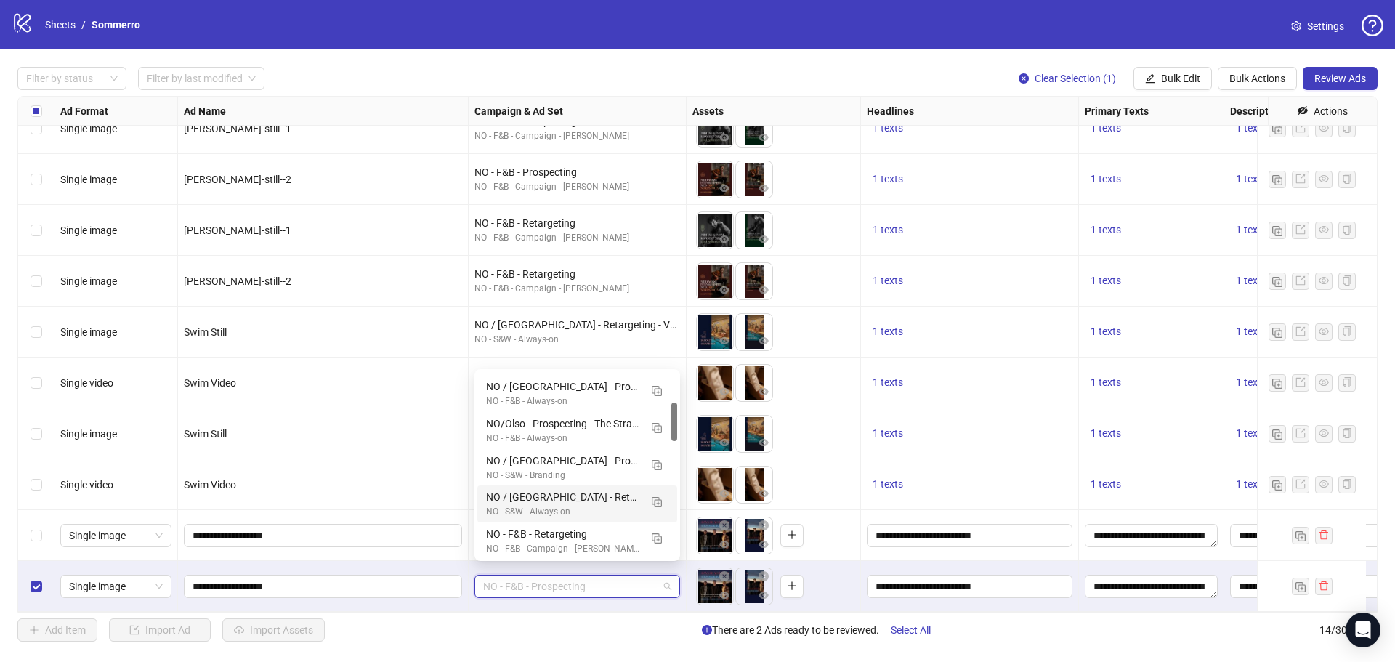
scroll to position [218, 0]
click at [652, 463] on img "button" at bounding box center [657, 466] width 10 height 10
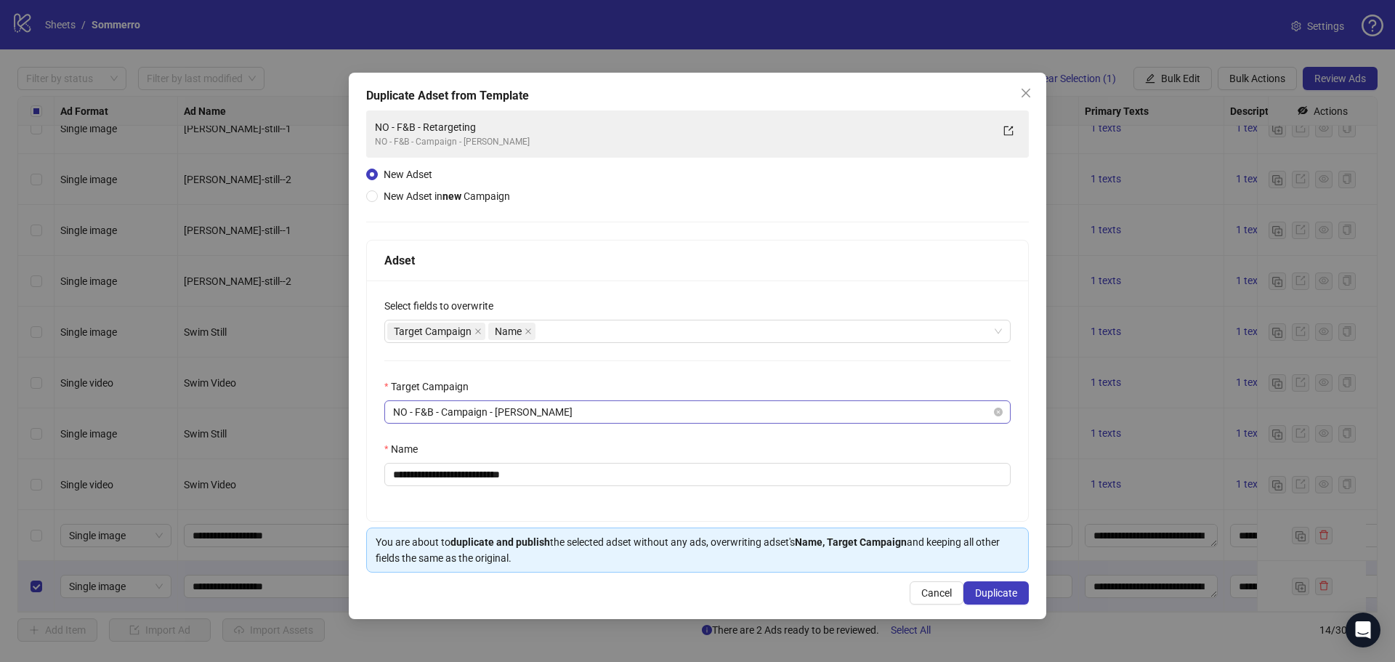
click at [627, 402] on span "NO - F&B - Campaign - [PERSON_NAME]" at bounding box center [697, 412] width 609 height 22
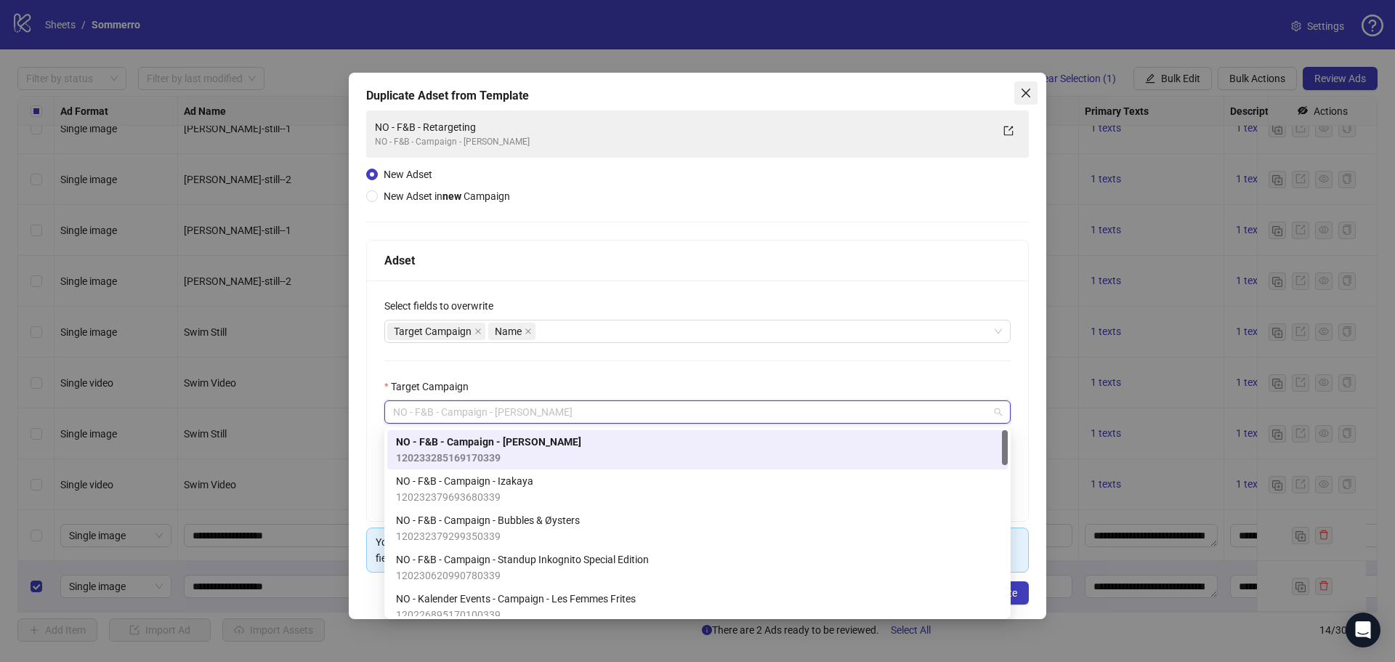
click at [1027, 96] on icon "close" at bounding box center [1026, 93] width 12 height 12
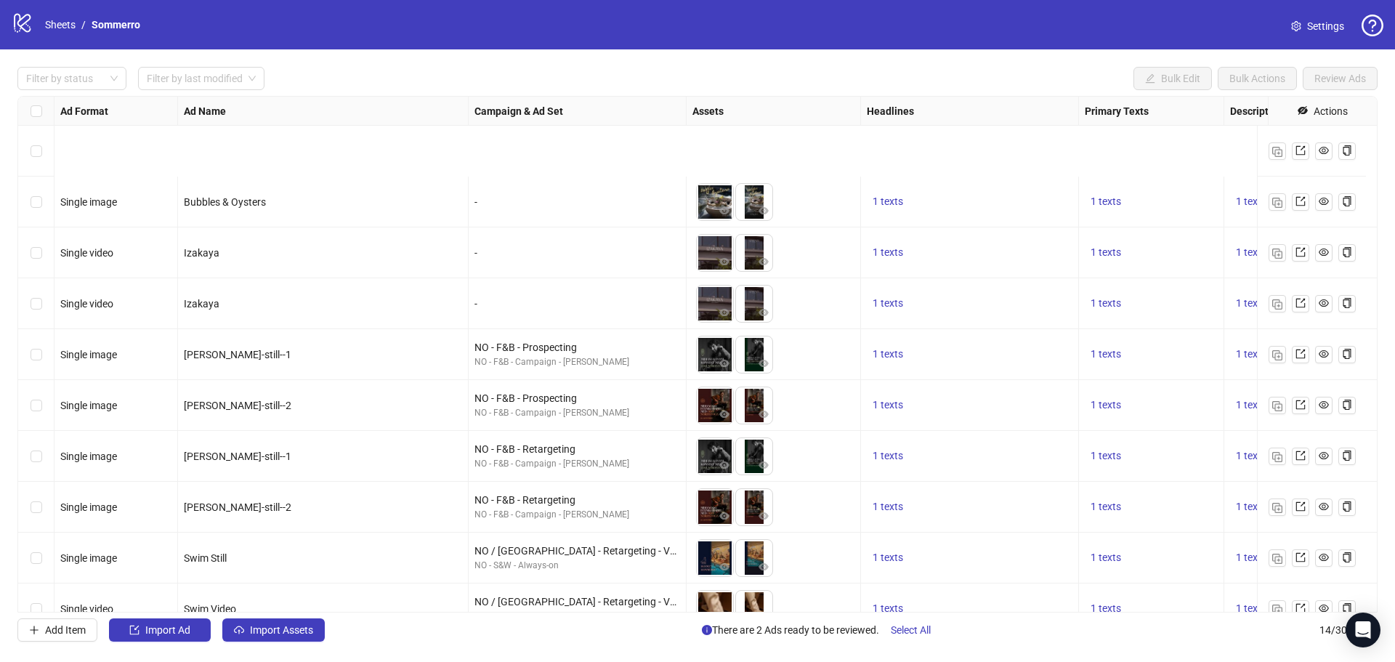
scroll to position [237, 0]
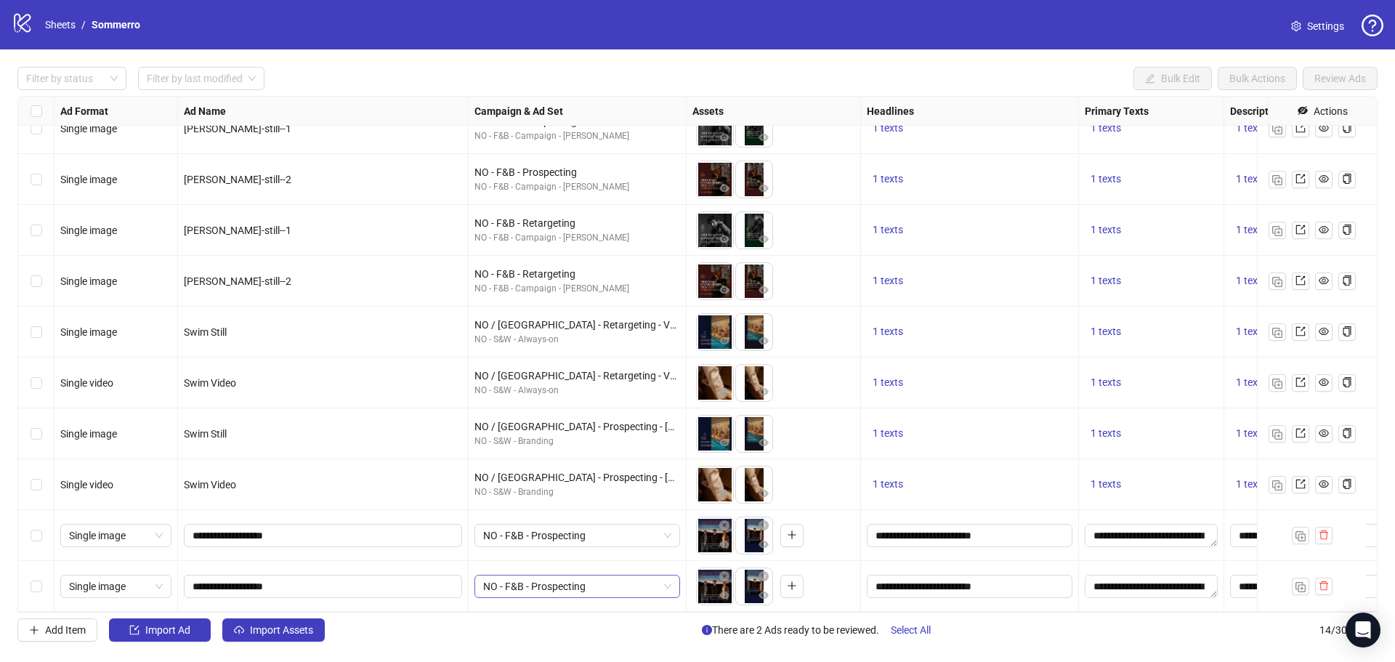
click at [579, 578] on span "NO - F&B - Prospecting" at bounding box center [577, 586] width 188 height 22
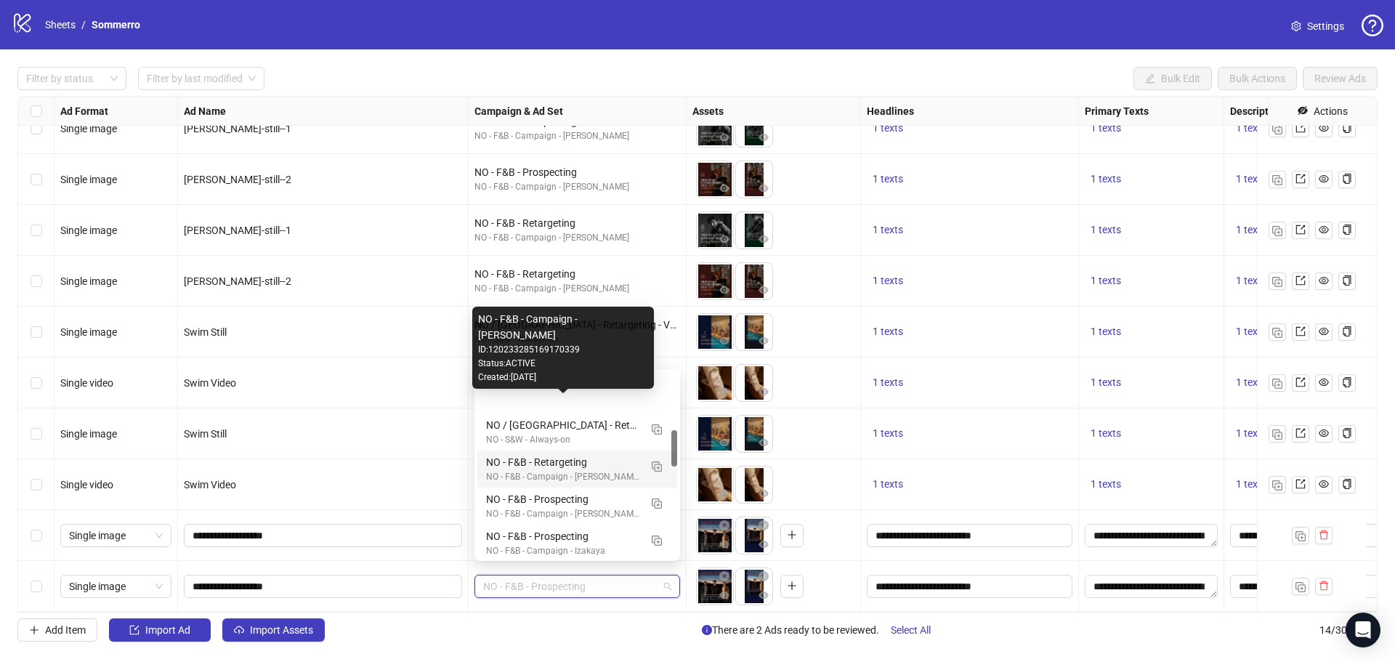
scroll to position [291, 0]
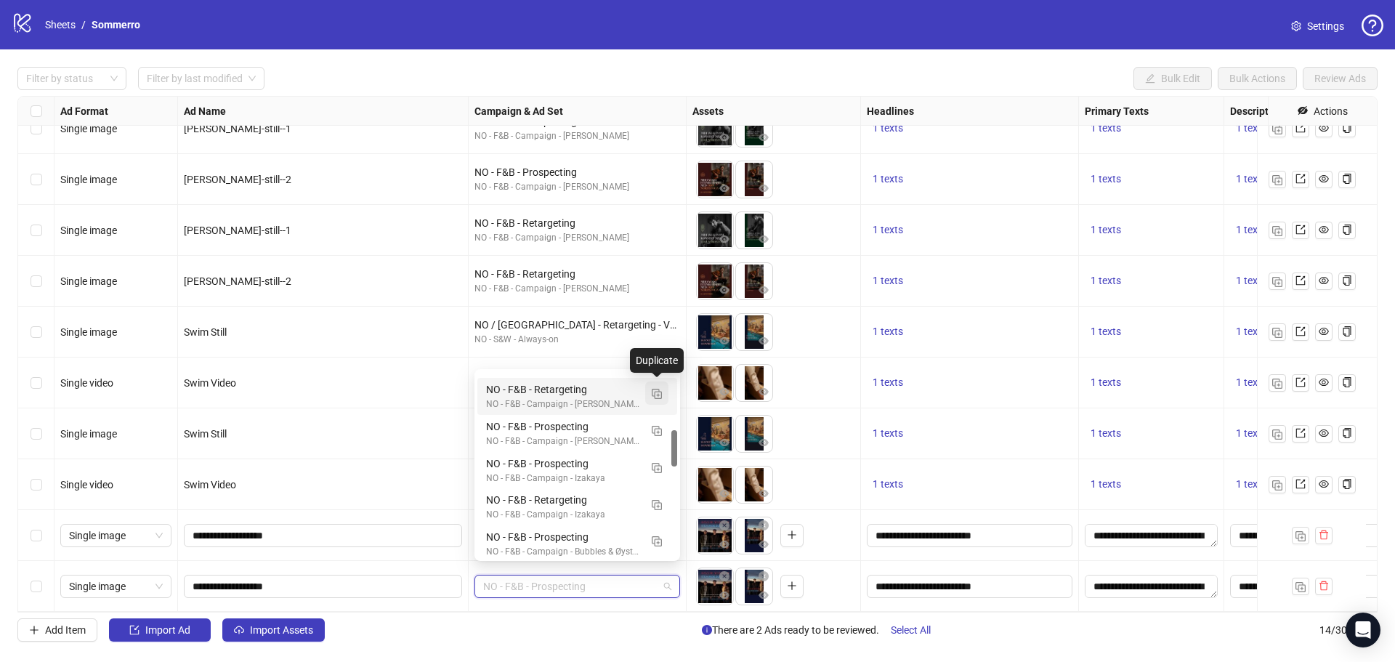
click at [652, 392] on img "button" at bounding box center [657, 394] width 10 height 10
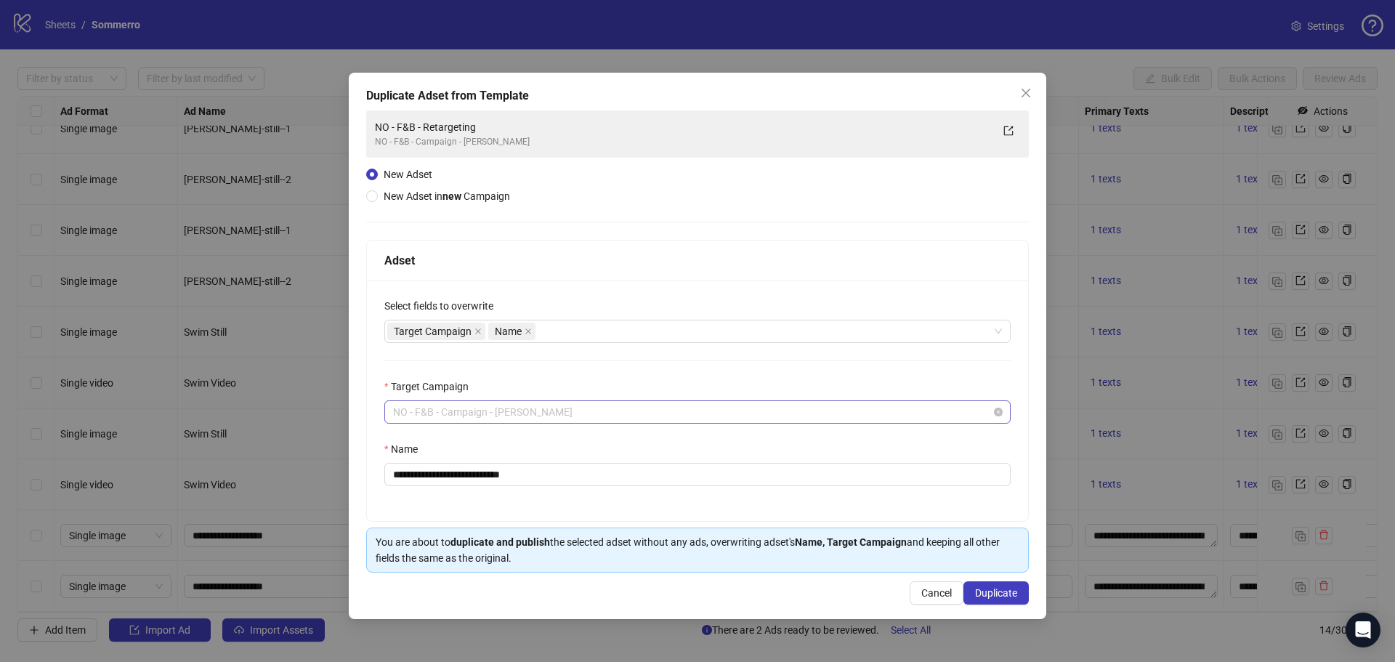
click at [559, 413] on span "NO - F&B - Campaign - [PERSON_NAME]" at bounding box center [697, 412] width 609 height 22
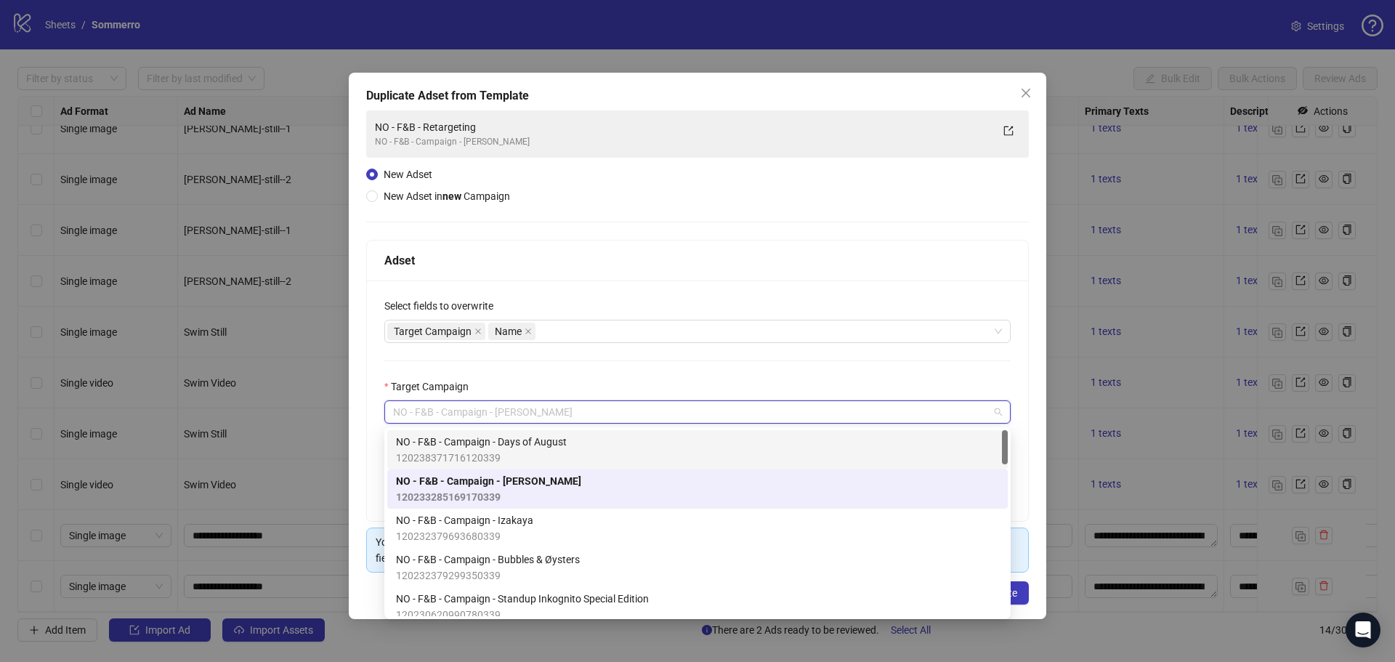
click at [561, 448] on span "NO - F&B - Campaign - Days of August" at bounding box center [481, 442] width 171 height 16
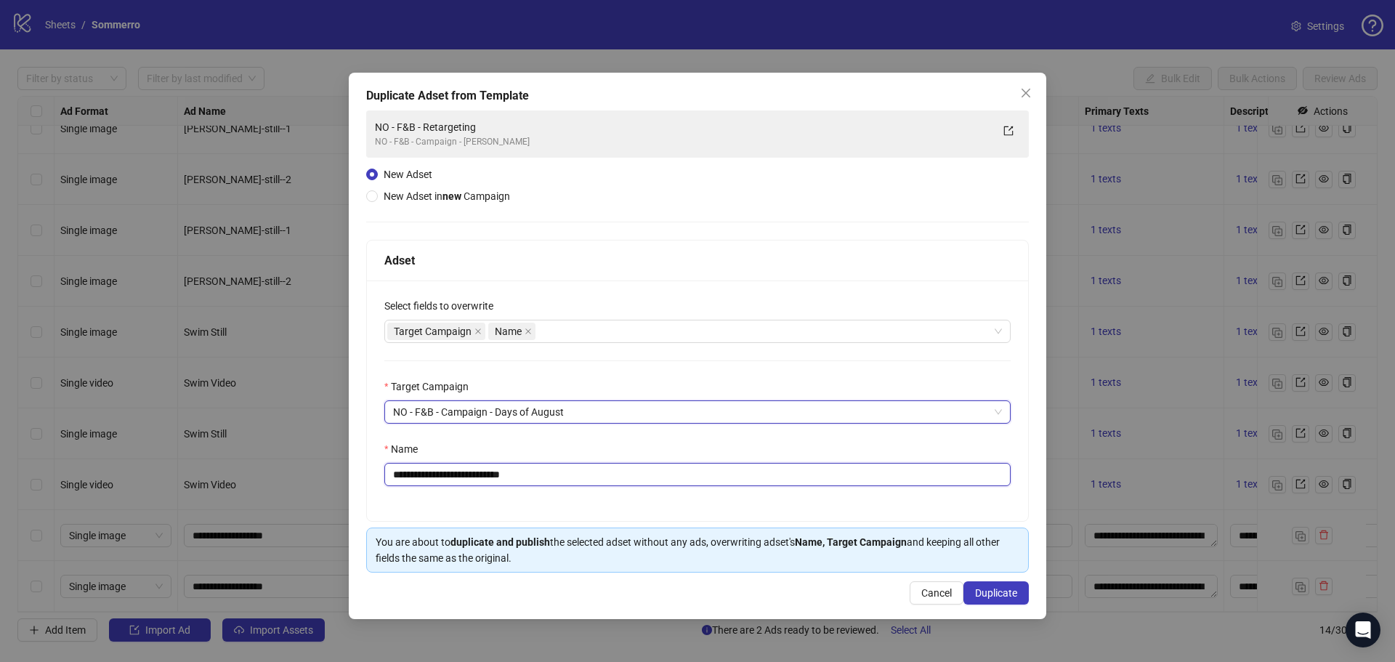
click at [562, 468] on input "**********" at bounding box center [697, 474] width 626 height 23
type input "**********"
click at [818, 89] on div "Duplicate Adset from Template" at bounding box center [697, 95] width 662 height 17
click at [999, 590] on span "Duplicate" at bounding box center [996, 593] width 42 height 12
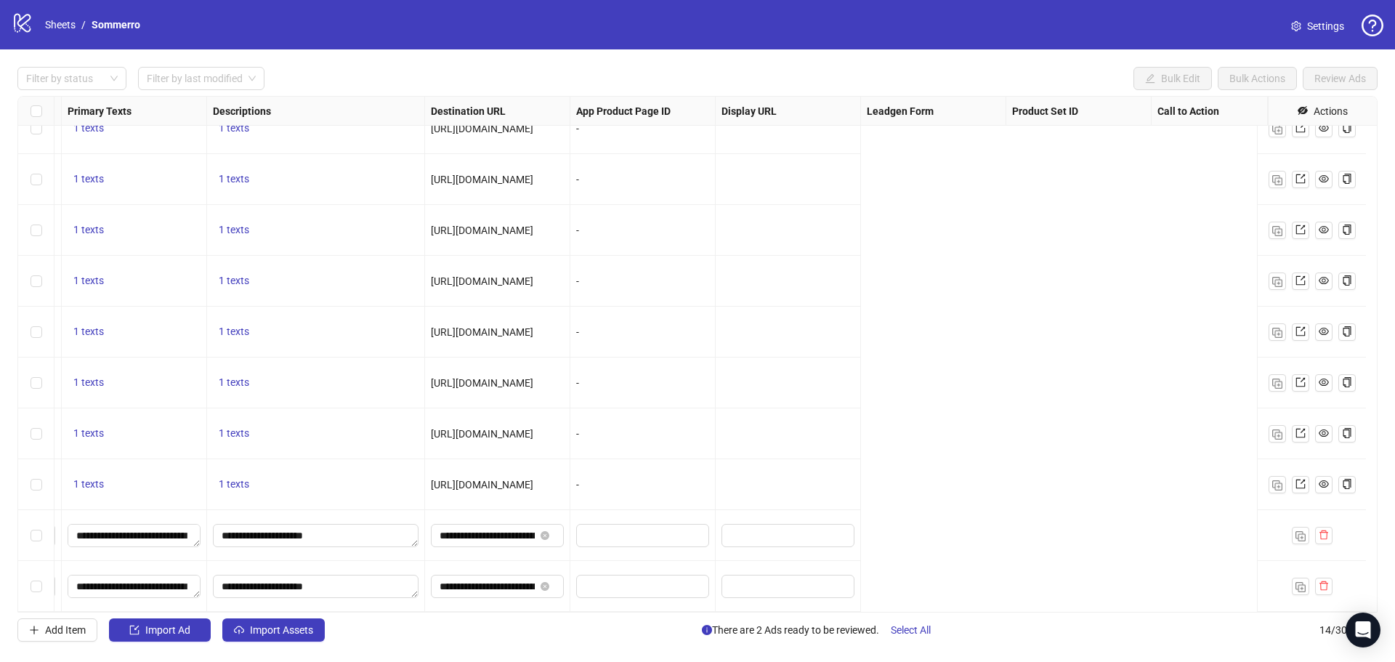
scroll to position [237, 0]
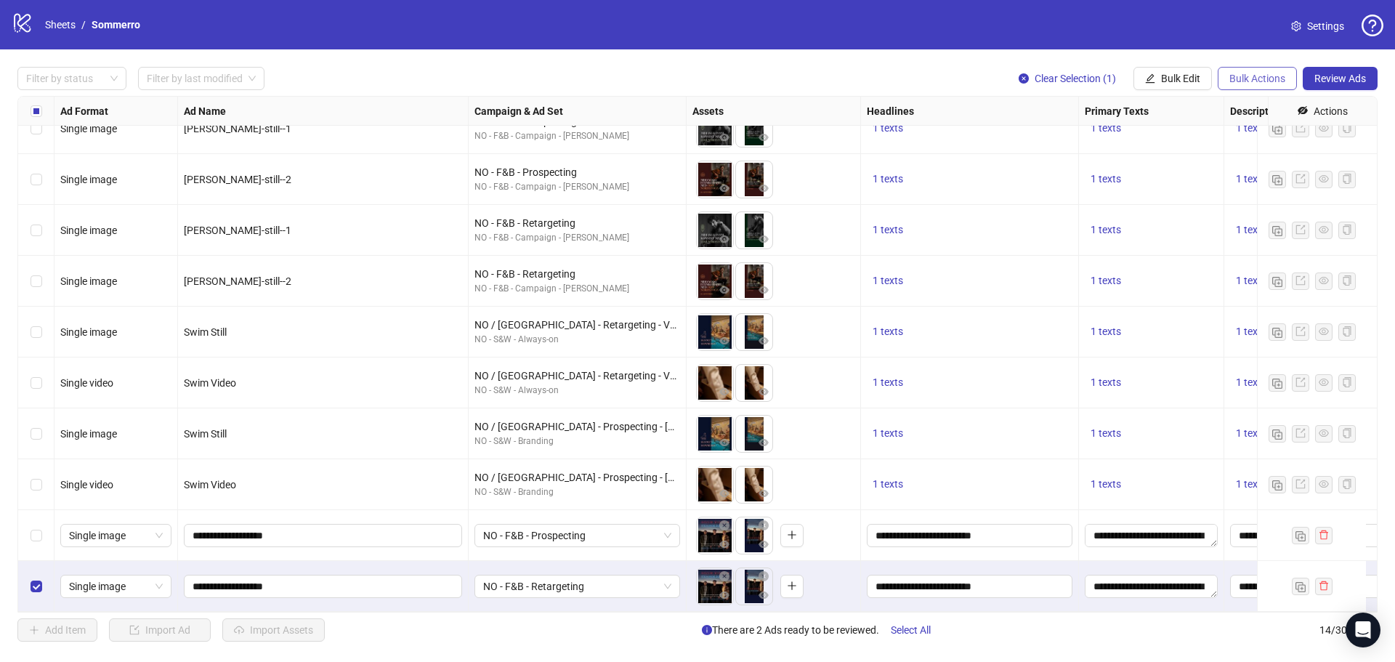
click at [1260, 76] on span "Bulk Actions" at bounding box center [1257, 79] width 56 height 12
click at [1263, 153] on span "Duplicate with assets" at bounding box center [1278, 155] width 100 height 16
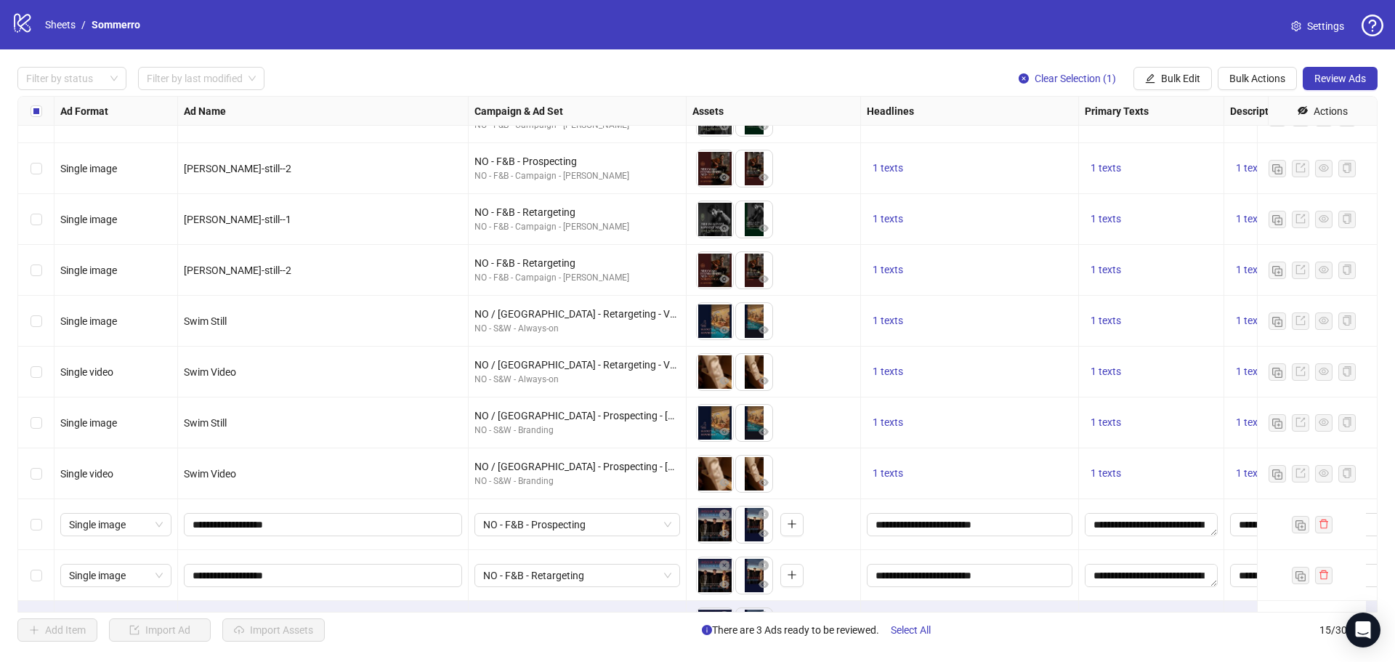
scroll to position [288, 0]
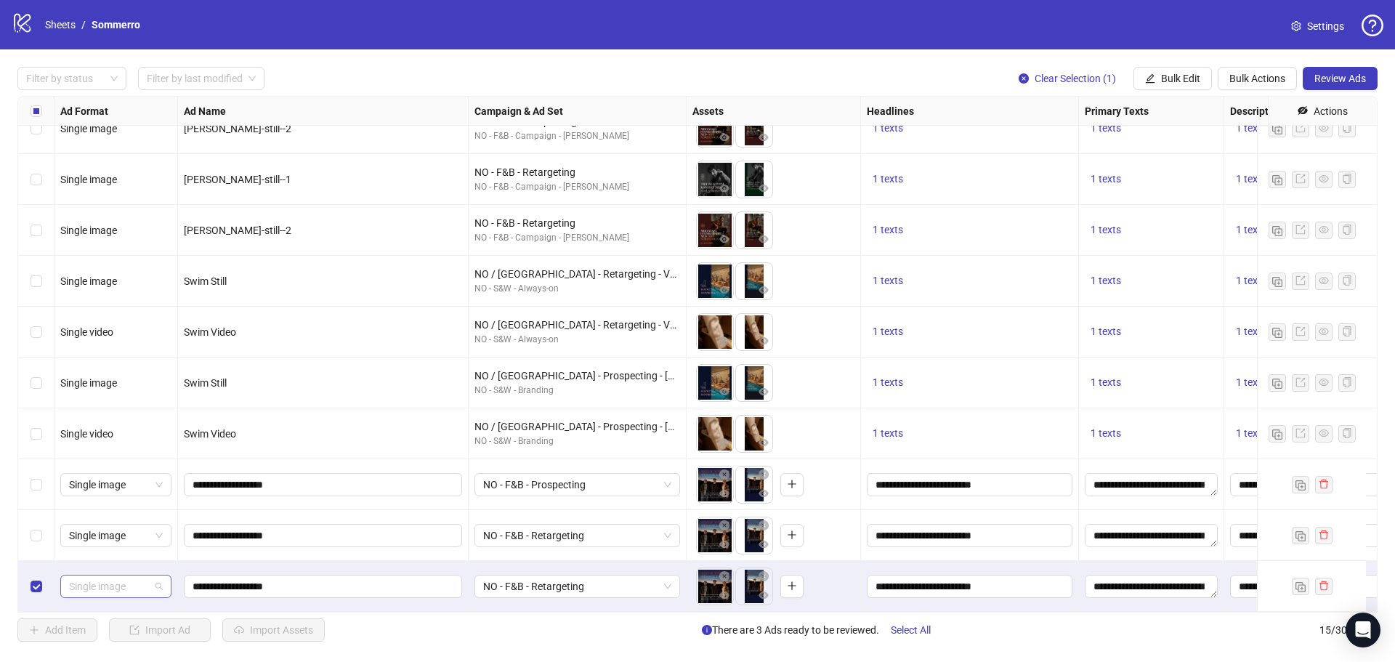
click at [113, 580] on span "Single image" at bounding box center [116, 586] width 94 height 22
click at [95, 451] on div "Single video" at bounding box center [116, 453] width 88 height 16
click at [334, 578] on input "**********" at bounding box center [322, 586] width 258 height 16
type input "**********"
click at [591, 580] on span "NO - F&B - Retargeting" at bounding box center [577, 586] width 188 height 22
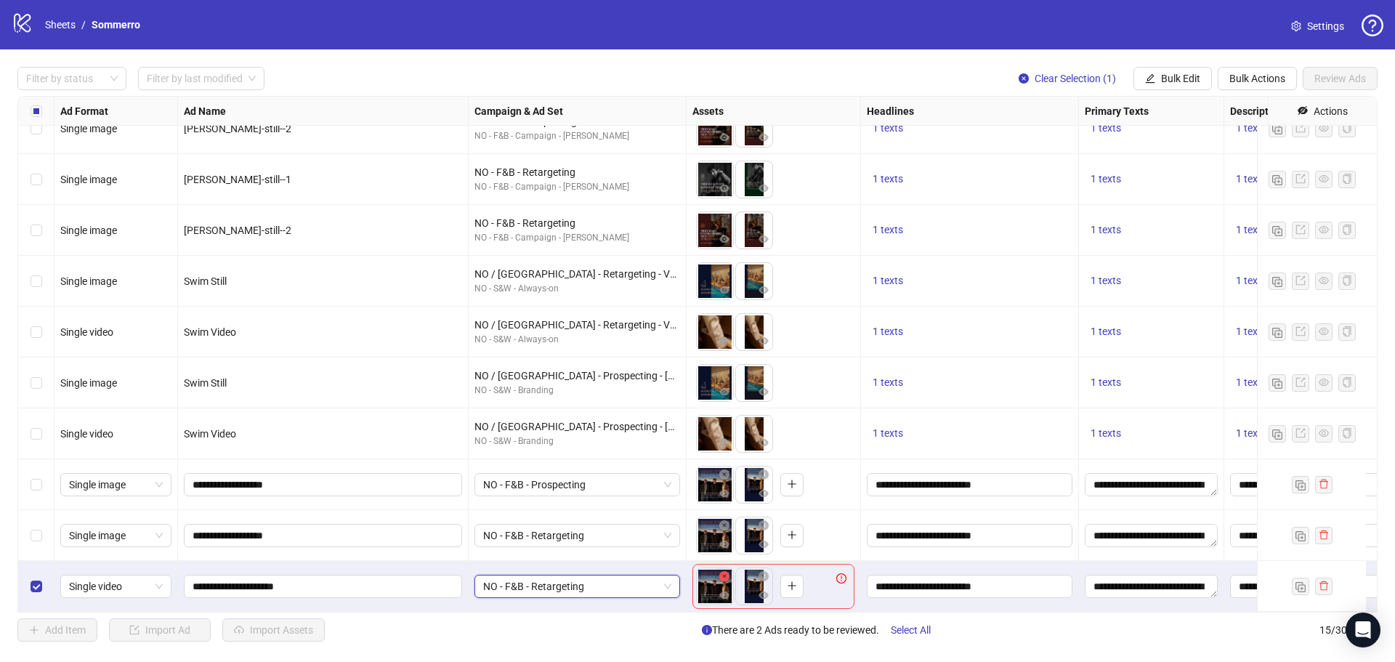
click at [731, 568] on button "button" at bounding box center [724, 576] width 17 height 17
click at [726, 571] on icon "close-circle" at bounding box center [724, 576] width 10 height 10
click at [721, 576] on button "button" at bounding box center [713, 586] width 23 height 23
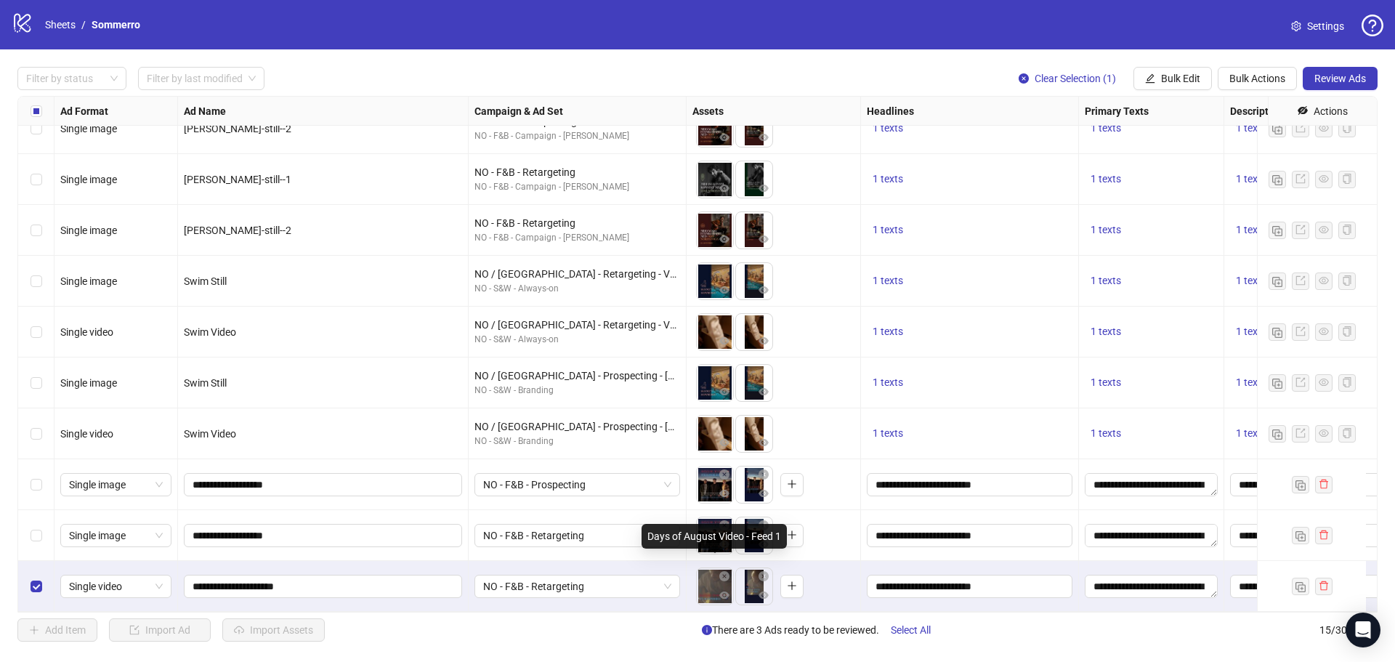
click at [709, 574] on body "logo/logo-mobile Sheets / Sommerro Settings Filter by status Filter by last mod…" at bounding box center [697, 331] width 1395 height 662
click at [1265, 73] on span "Bulk Actions" at bounding box center [1257, 79] width 56 height 12
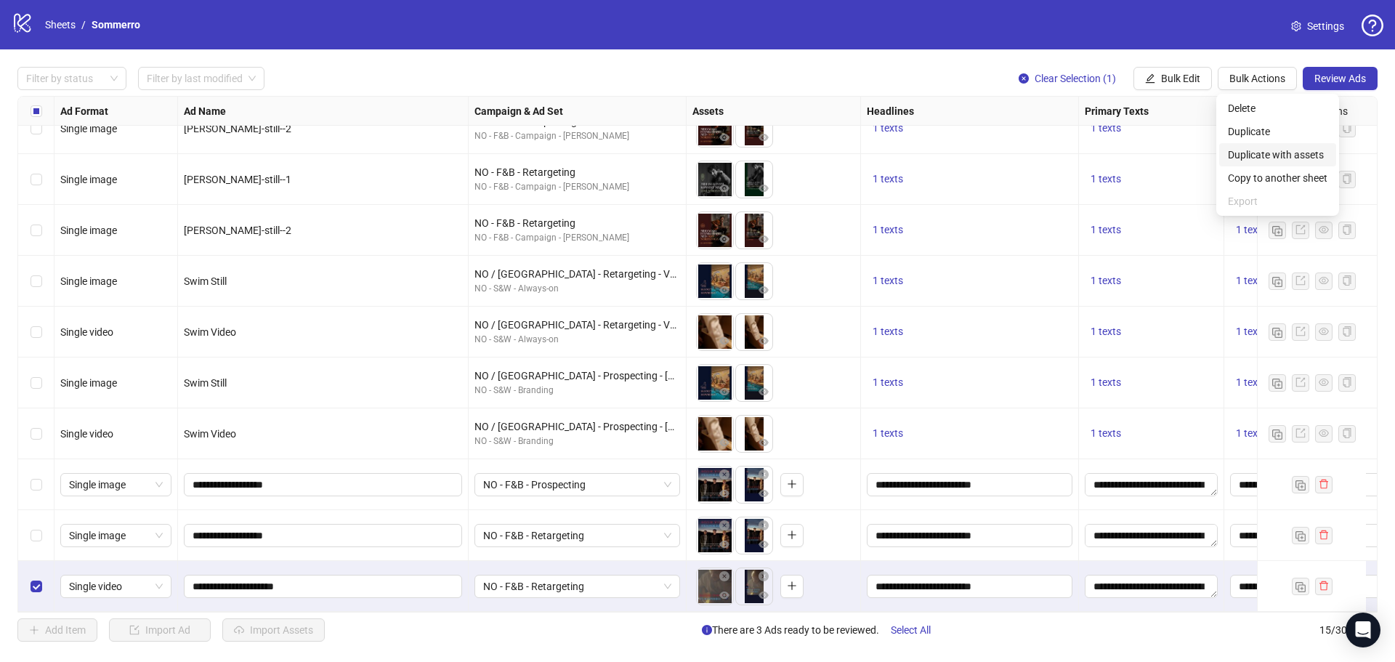
click at [1265, 150] on span "Duplicate with assets" at bounding box center [1278, 155] width 100 height 16
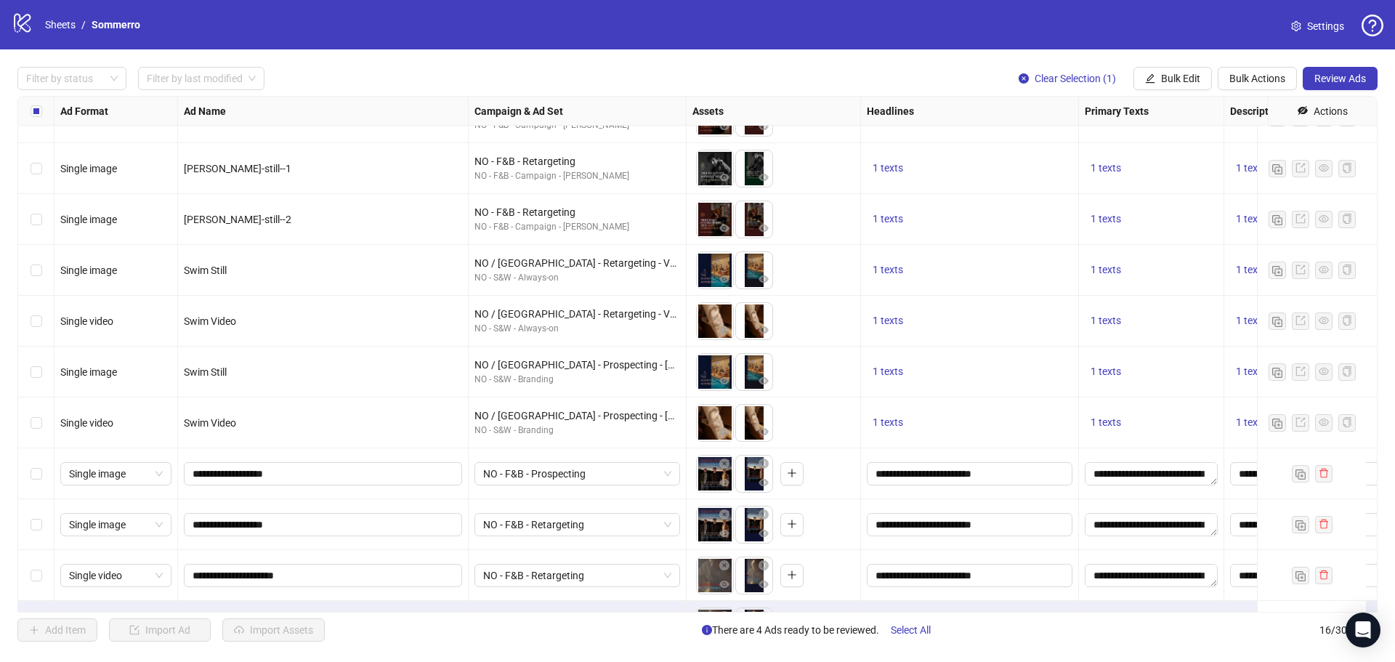
scroll to position [339, 0]
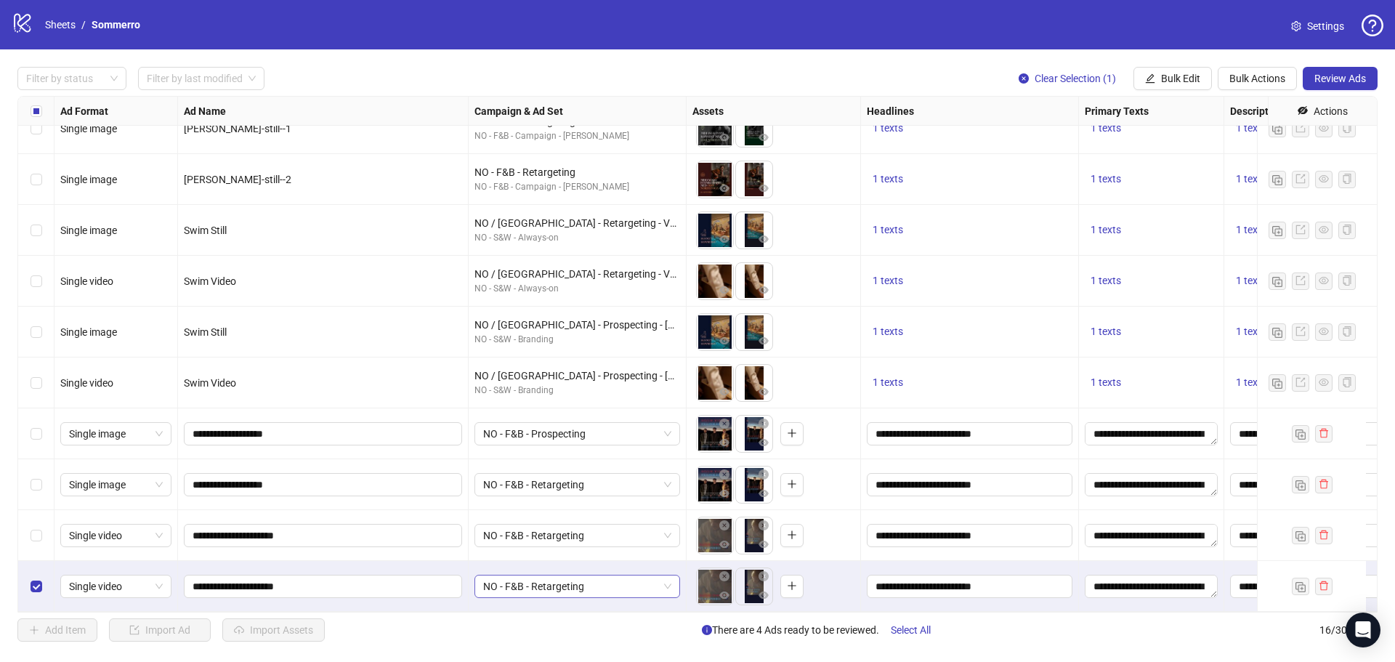
click at [625, 577] on span "NO - F&B - Retargeting" at bounding box center [577, 586] width 188 height 22
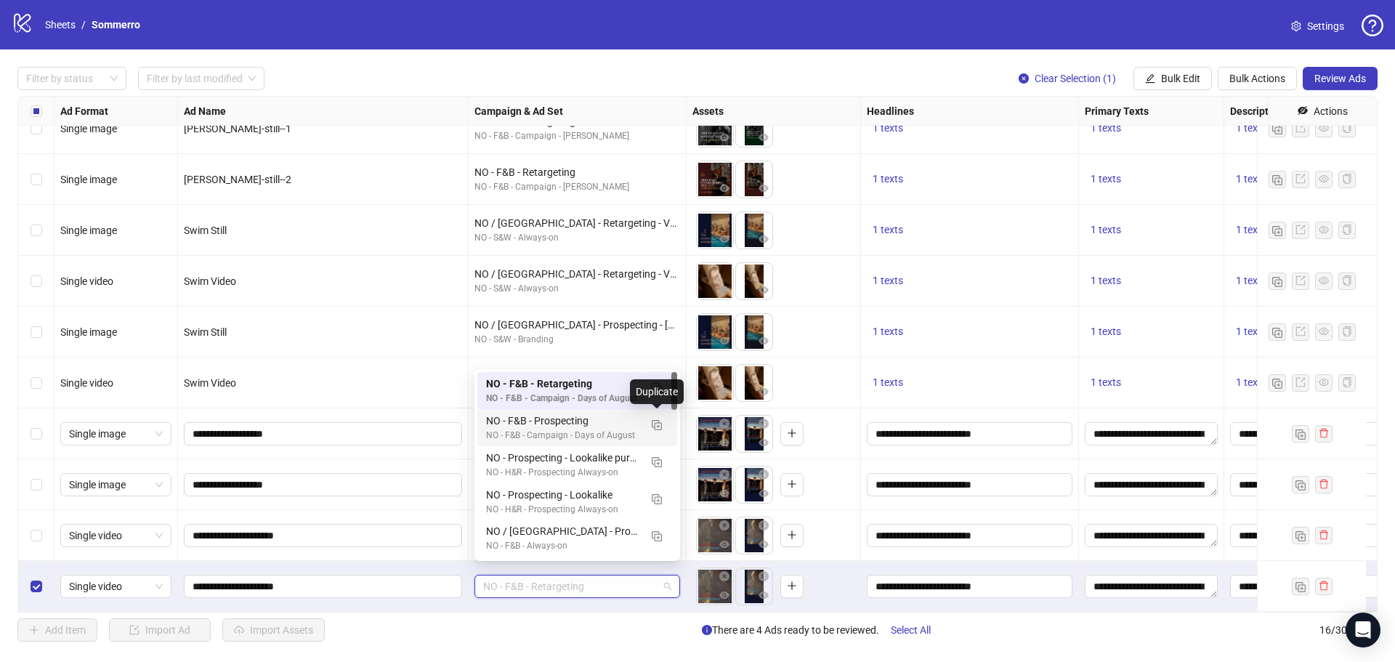
click at [629, 420] on div "NO - F&B - Prospecting" at bounding box center [562, 421] width 153 height 16
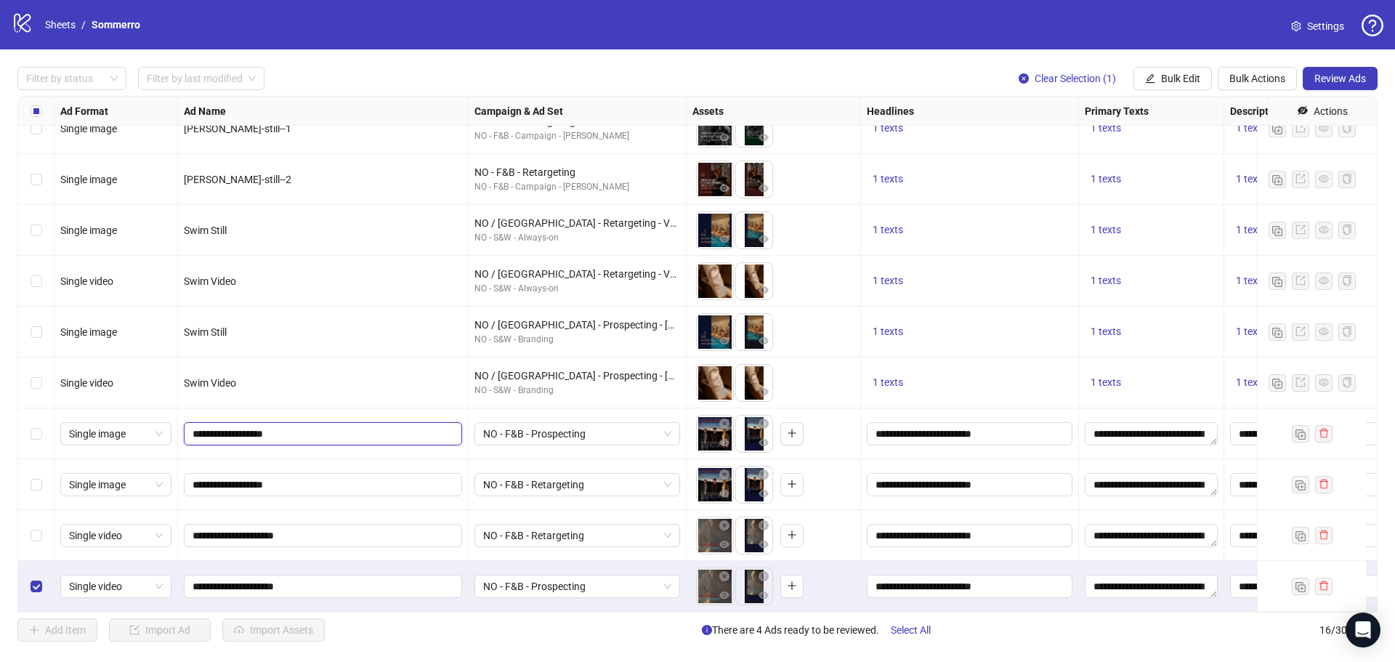
click at [270, 426] on input "**********" at bounding box center [322, 434] width 258 height 16
type input "**********"
click at [268, 477] on input "**********" at bounding box center [322, 485] width 258 height 16
type input "**********"
drag, startPoint x: 42, startPoint y: 524, endPoint x: 37, endPoint y: 486, distance: 38.8
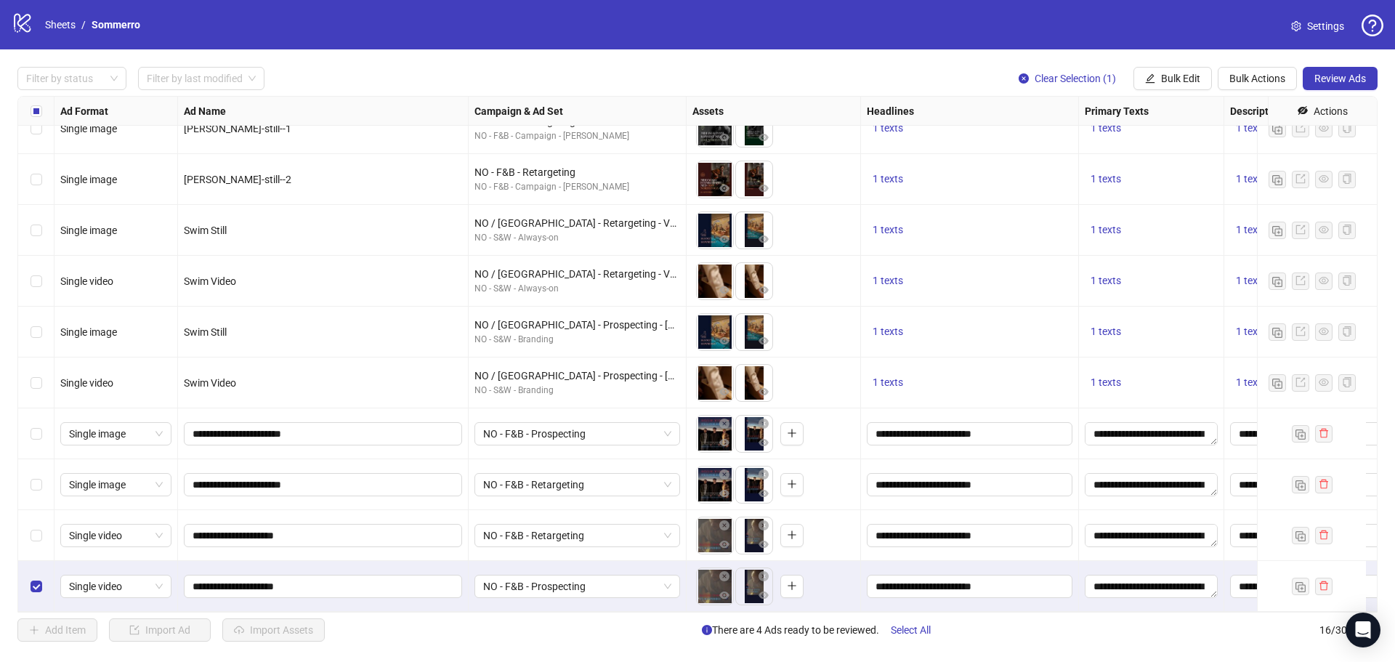
click at [42, 523] on div "Select row 15" at bounding box center [36, 535] width 36 height 51
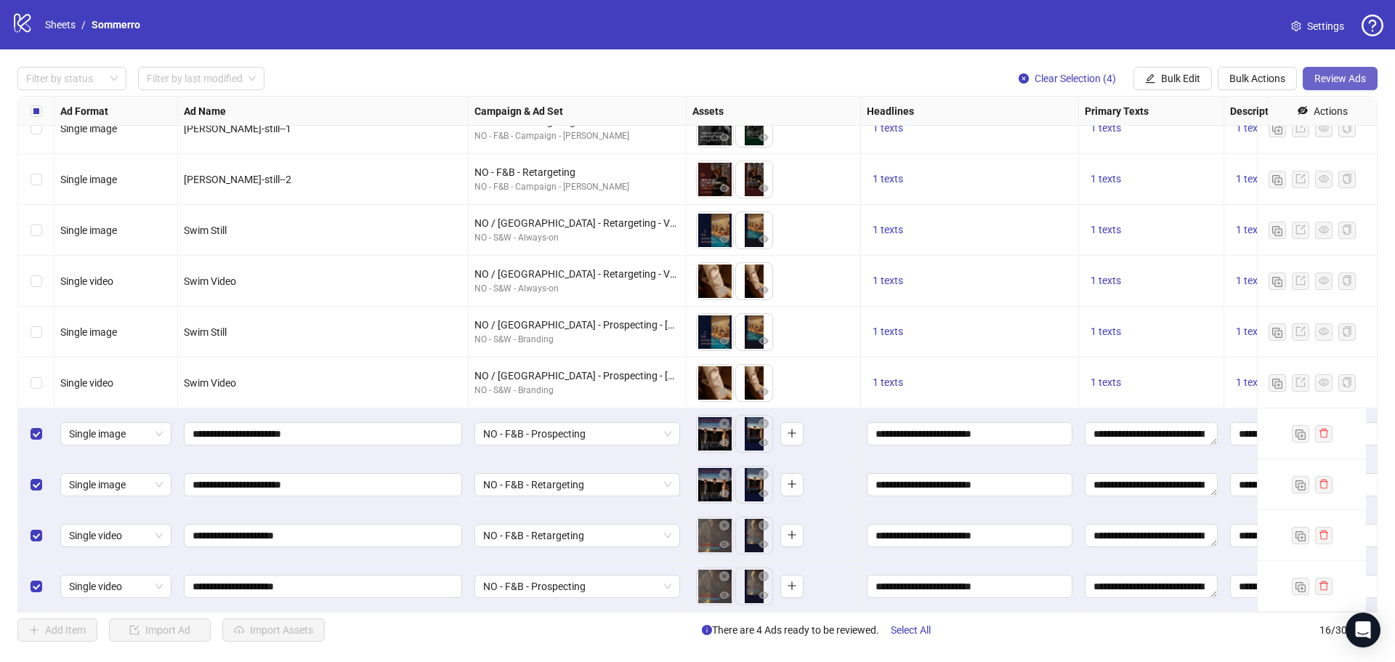
click at [1330, 70] on button "Review Ads" at bounding box center [1339, 78] width 75 height 23
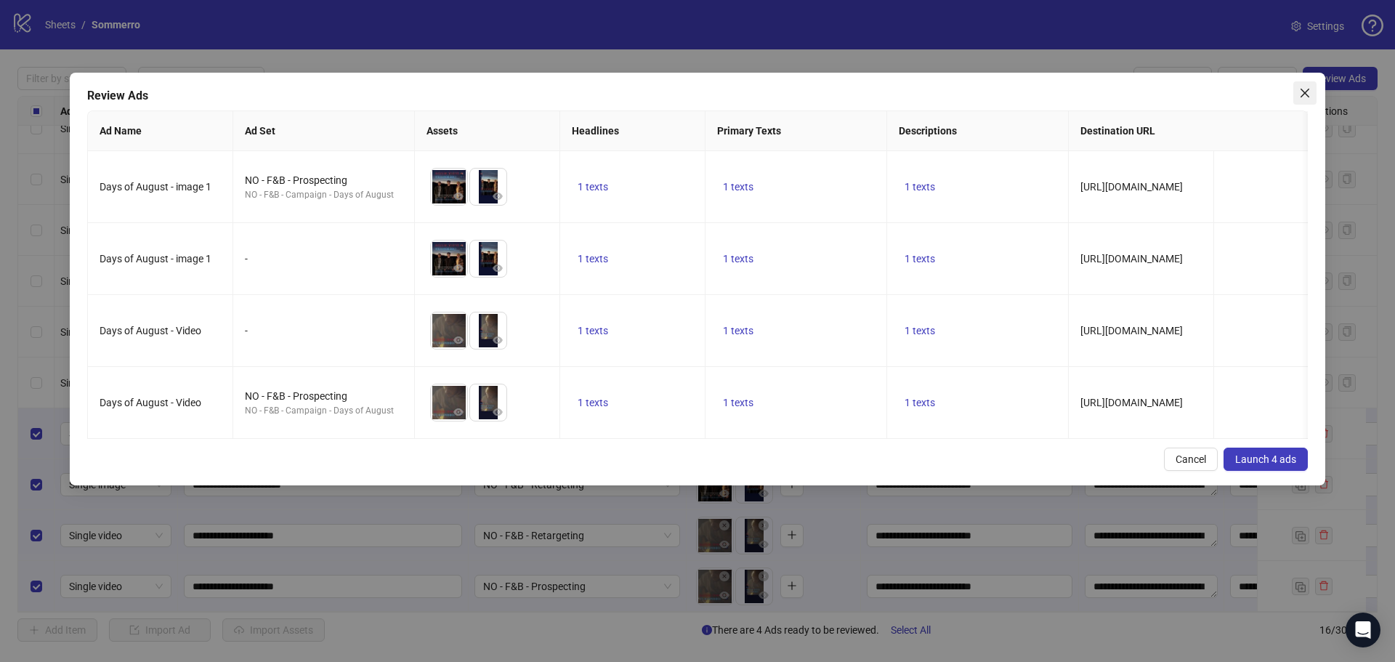
click at [1313, 93] on span "Close" at bounding box center [1304, 93] width 23 height 12
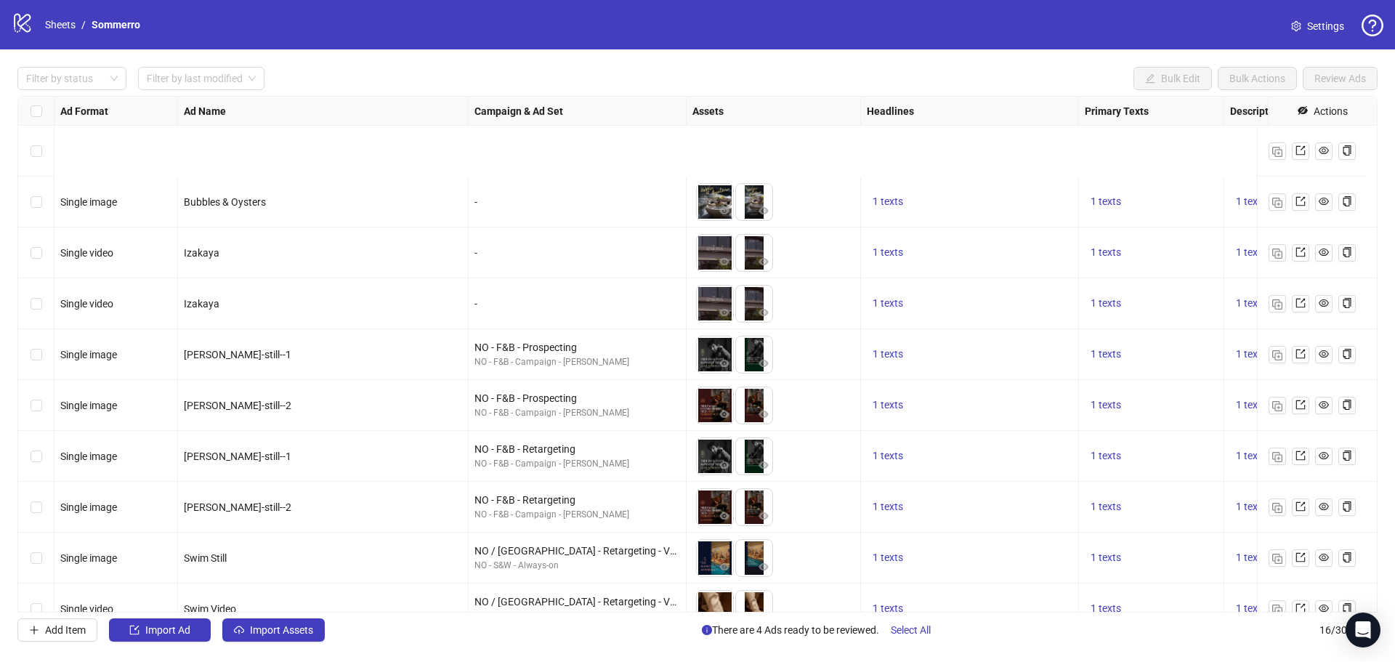
scroll to position [339, 0]
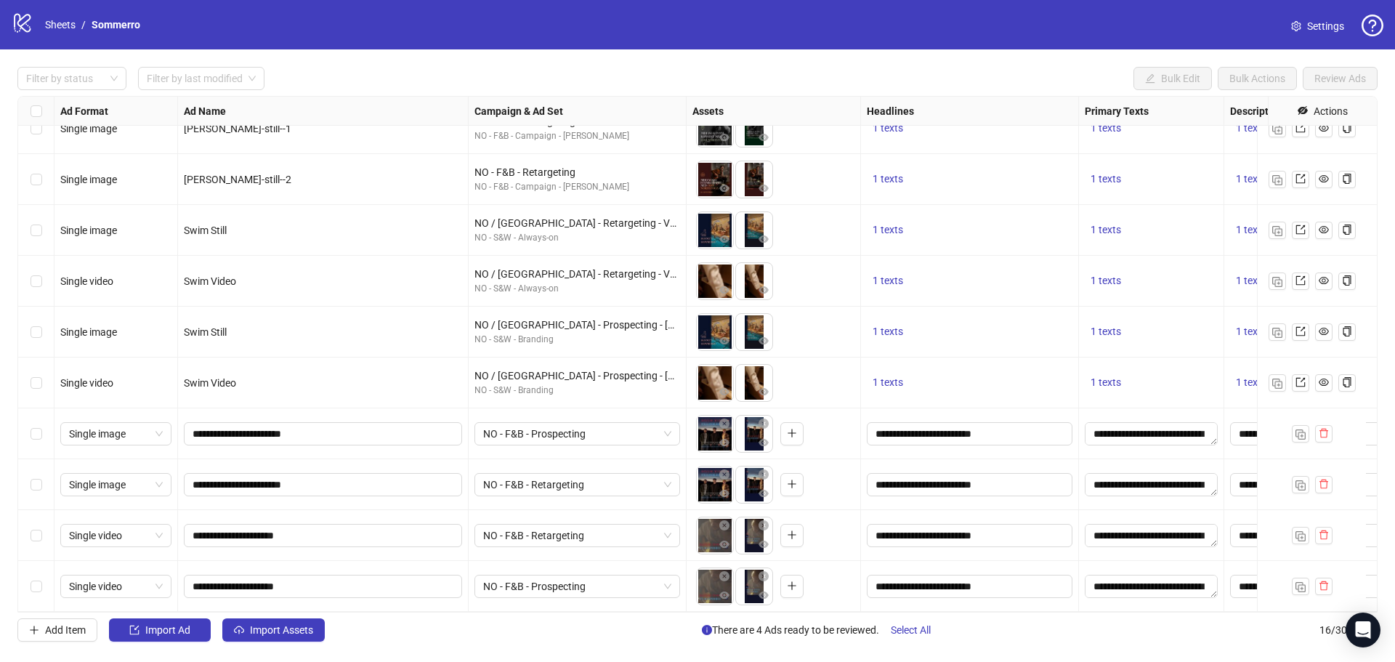
click at [25, 424] on div "Select row 13" at bounding box center [36, 433] width 36 height 51
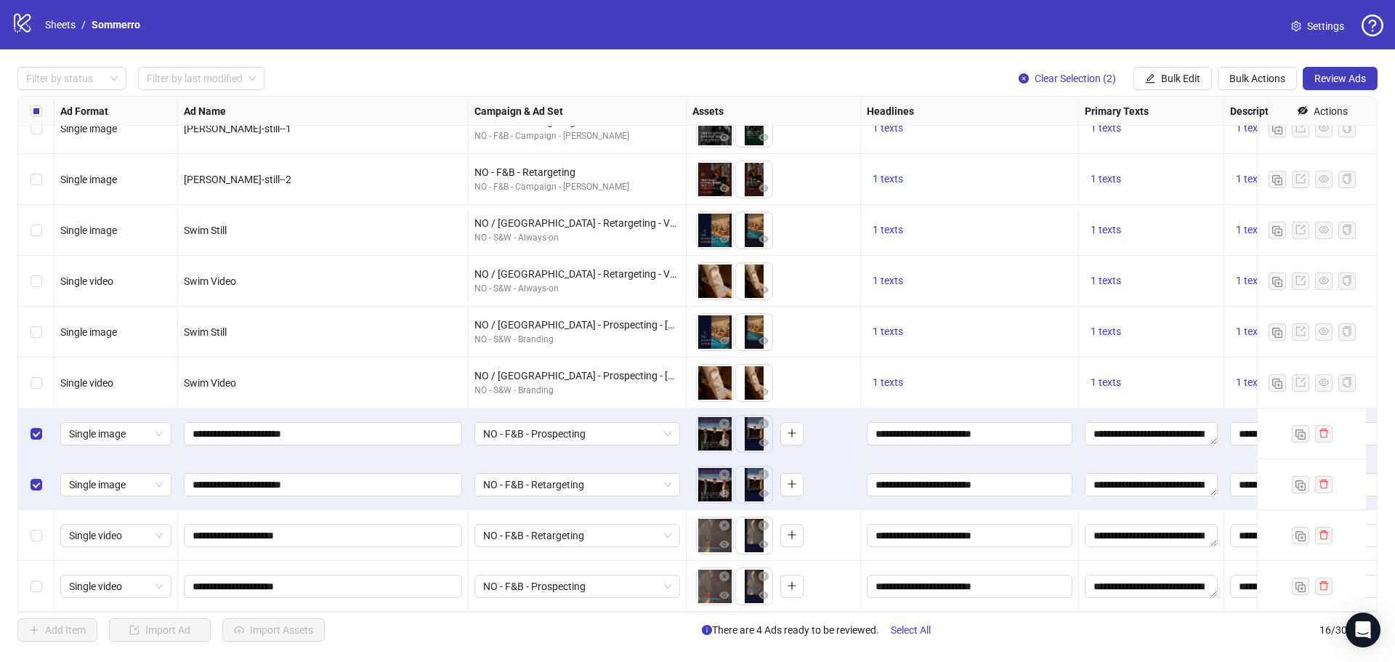
click at [35, 515] on div "Select row 15" at bounding box center [36, 535] width 36 height 51
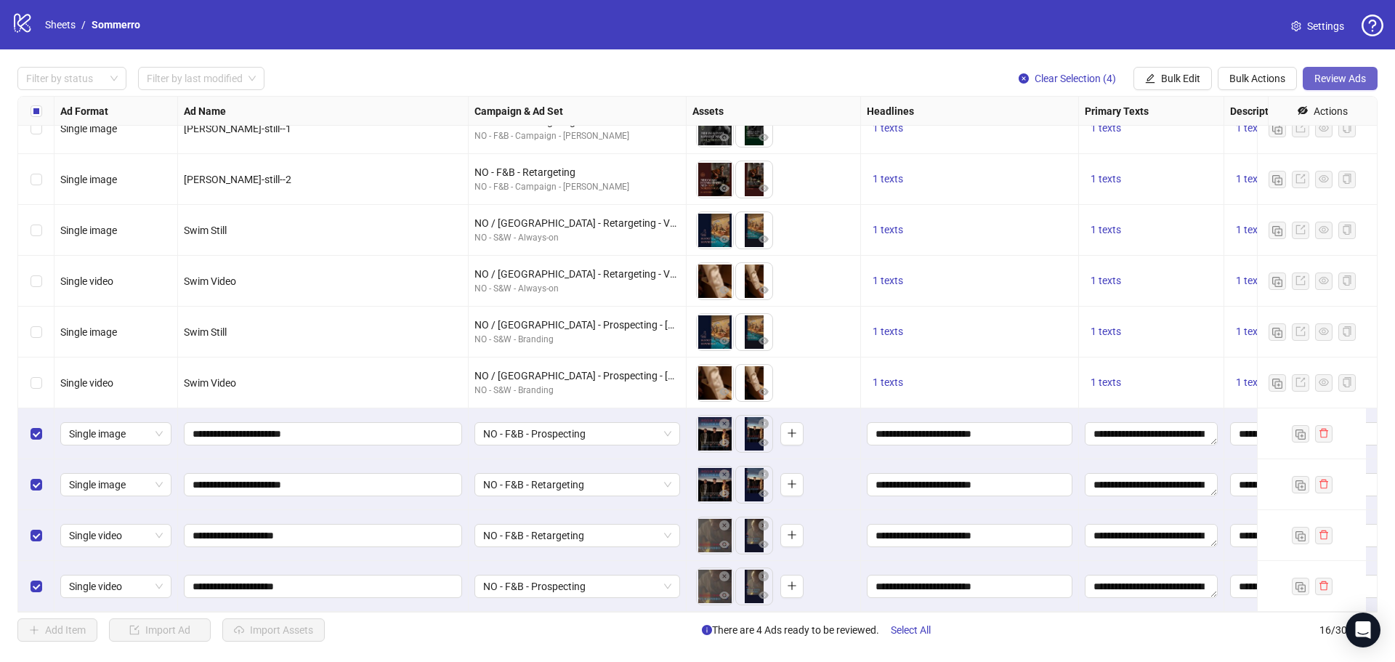
click at [1338, 72] on button "Review Ads" at bounding box center [1339, 78] width 75 height 23
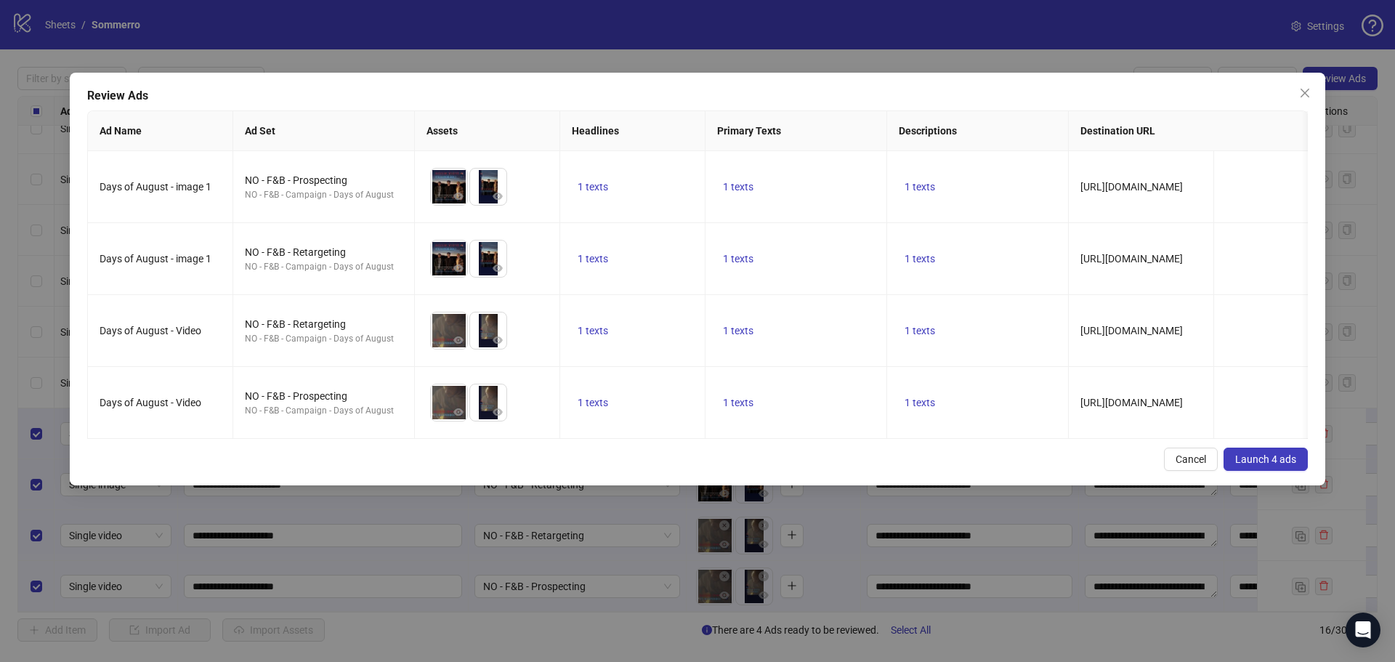
click at [1271, 465] on span "Launch 4 ads" at bounding box center [1265, 459] width 61 height 12
